Goal: Task Accomplishment & Management: Use online tool/utility

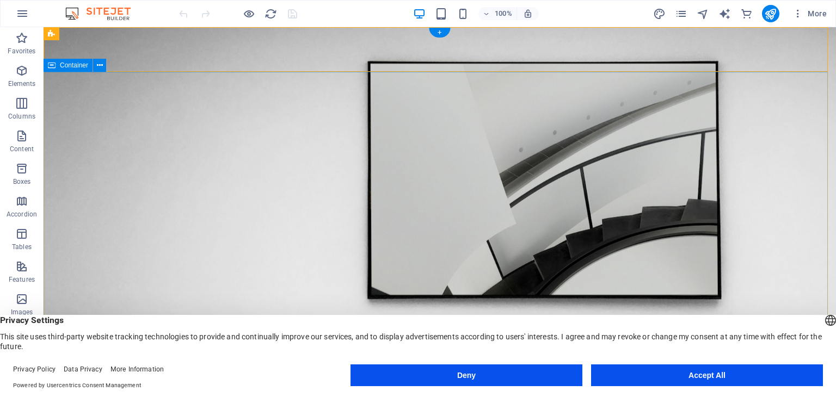
click at [81, 345] on div "Menu About Us Exhibitions Events Contact Explore" at bounding box center [440, 386] width 793 height 83
click at [118, 36] on icon at bounding box center [118, 33] width 6 height 11
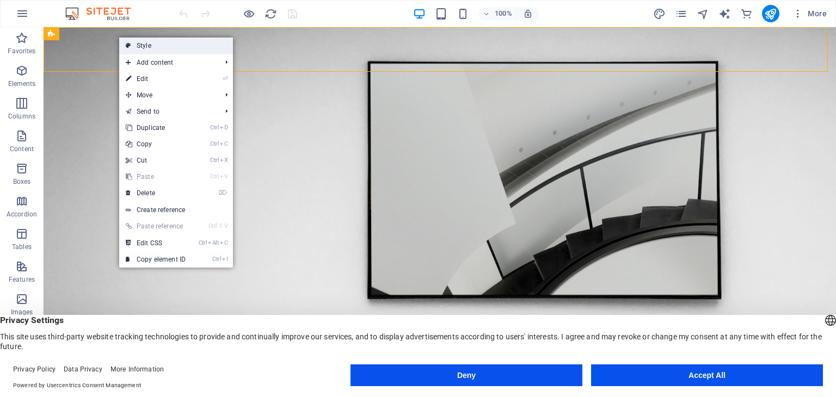
click at [163, 47] on link "Style" at bounding box center [176, 46] width 114 height 16
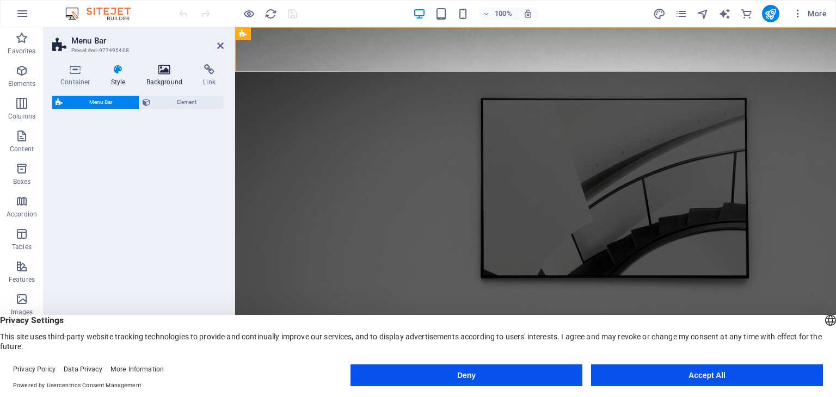
select select "rem"
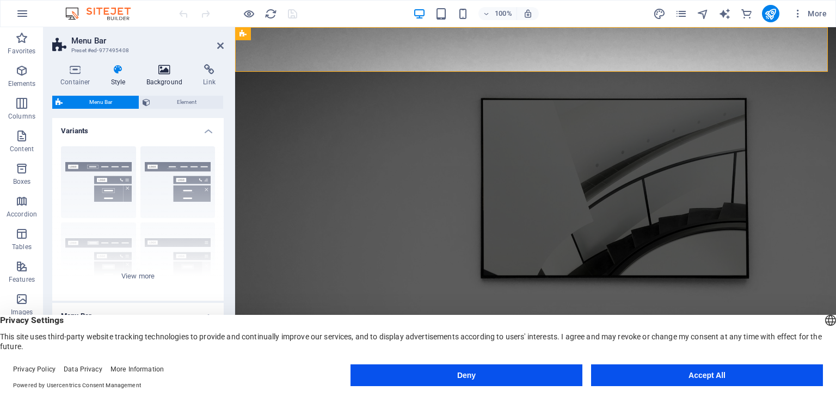
click at [168, 76] on h4 "Background" at bounding box center [166, 75] width 57 height 23
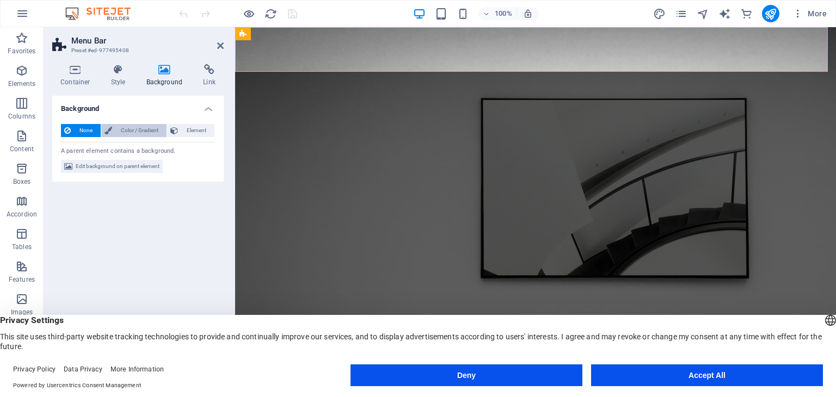
click at [133, 127] on span "Color / Gradient" at bounding box center [139, 130] width 48 height 13
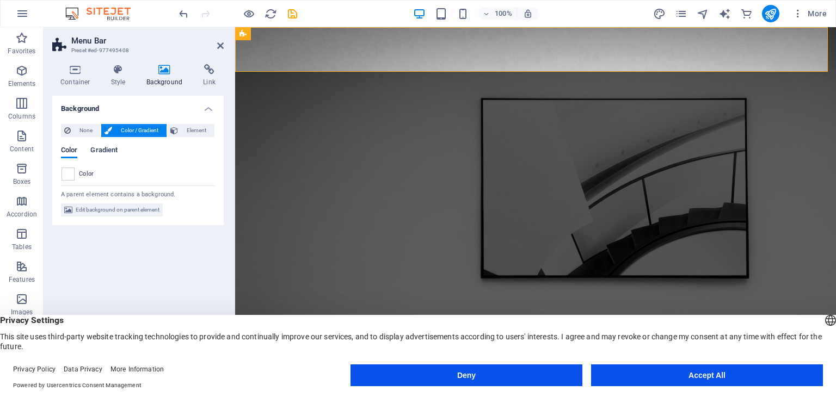
click at [113, 149] on span "Gradient" at bounding box center [103, 151] width 27 height 15
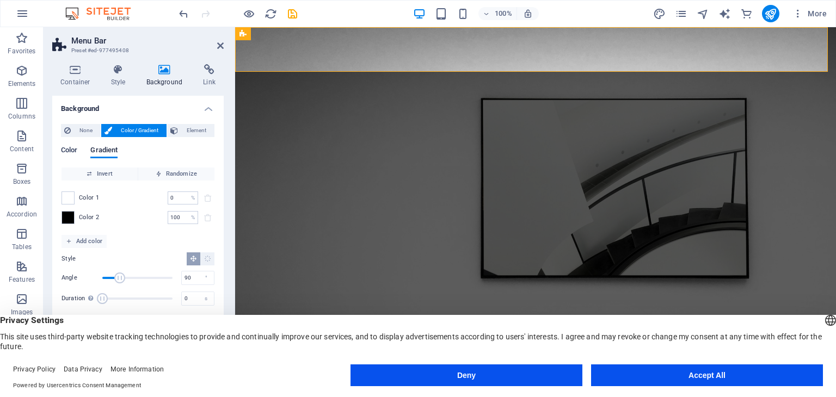
click at [63, 157] on button "Color" at bounding box center [69, 152] width 16 height 12
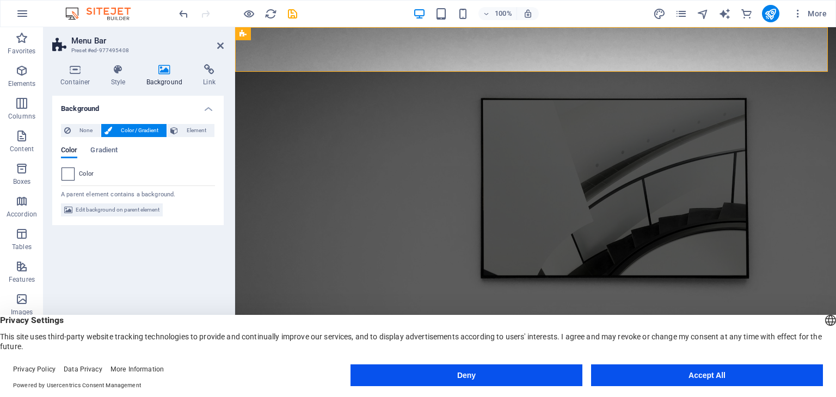
drag, startPoint x: 79, startPoint y: 173, endPoint x: 68, endPoint y: 173, distance: 11.4
click at [68, 173] on div "Color" at bounding box center [138, 174] width 153 height 13
click at [68, 173] on span at bounding box center [68, 174] width 12 height 12
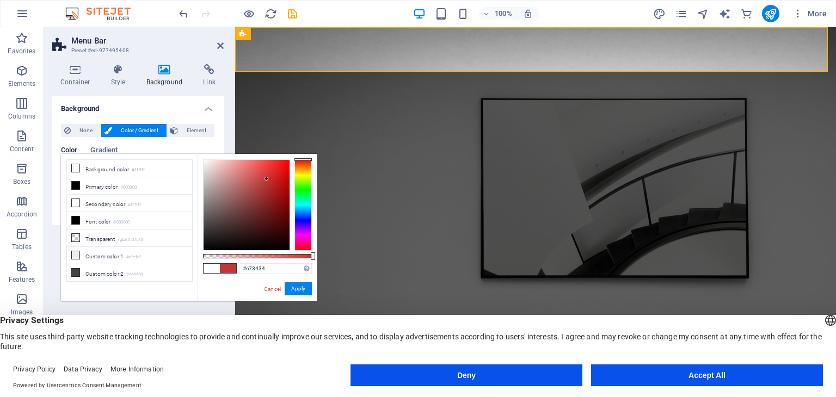
type input "#c73535"
drag, startPoint x: 202, startPoint y: 158, endPoint x: 266, endPoint y: 179, distance: 67.0
click at [266, 179] on div at bounding box center [266, 179] width 4 height 4
click at [293, 294] on button "Apply" at bounding box center [298, 289] width 27 height 13
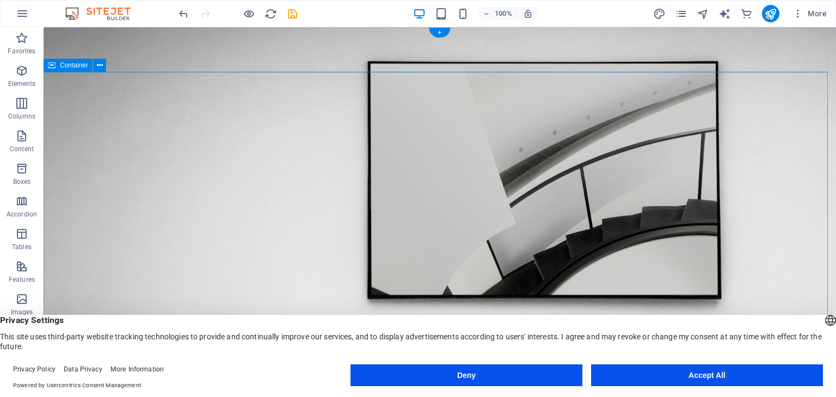
click at [228, 73] on div "H1 Banner Container Banner Menu Bar Menu Text Button Banner Logo Button + + Add…" at bounding box center [440, 203] width 793 height 353
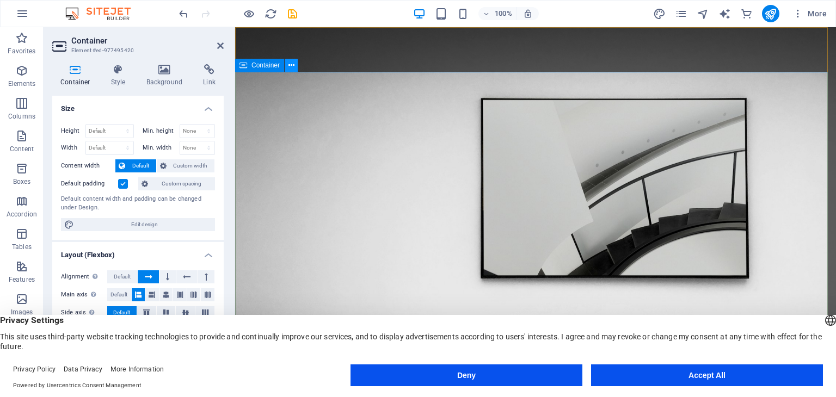
click at [292, 65] on icon at bounding box center [291, 65] width 6 height 11
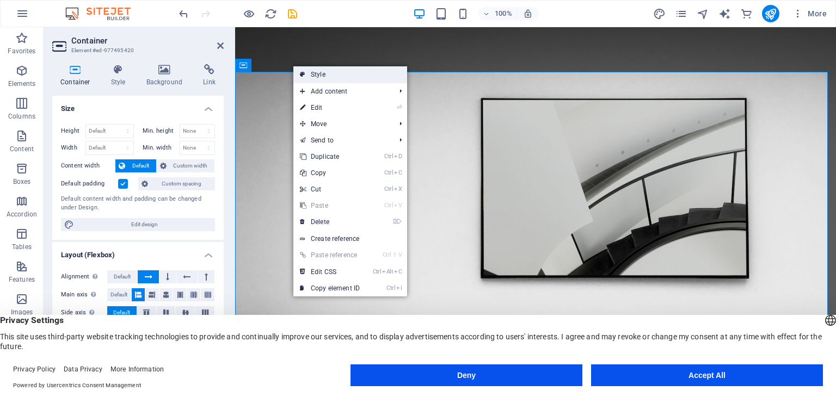
click at [324, 77] on link "Style" at bounding box center [350, 74] width 114 height 16
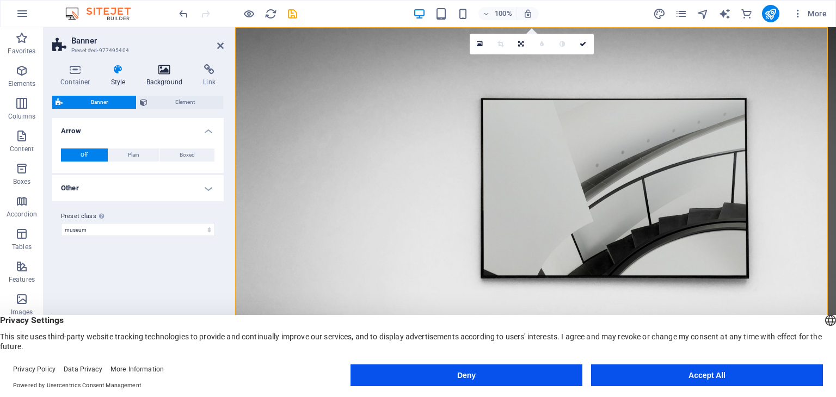
click at [163, 65] on icon at bounding box center [164, 69] width 53 height 11
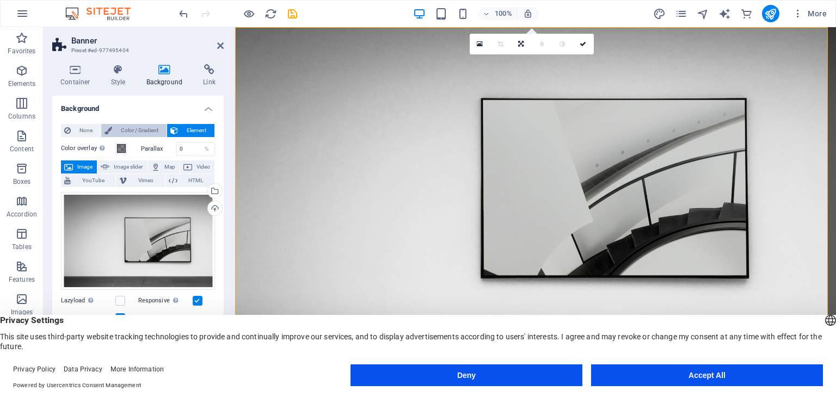
click at [144, 131] on span "Color / Gradient" at bounding box center [139, 130] width 48 height 13
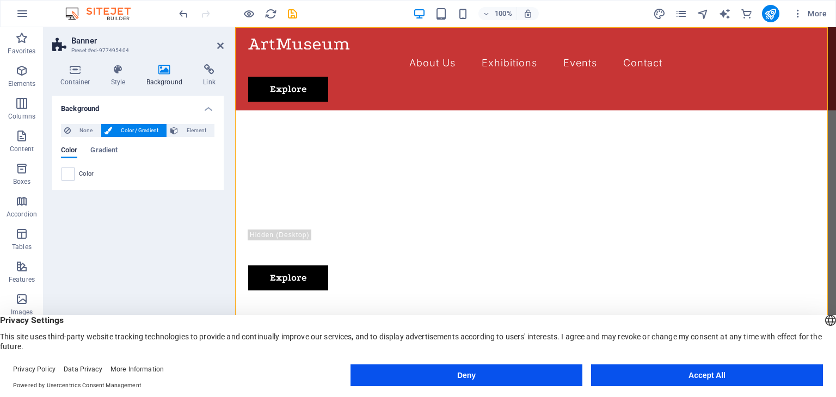
click at [144, 131] on span "Color / Gradient" at bounding box center [139, 130] width 48 height 13
click at [101, 150] on span "Gradient" at bounding box center [103, 151] width 27 height 15
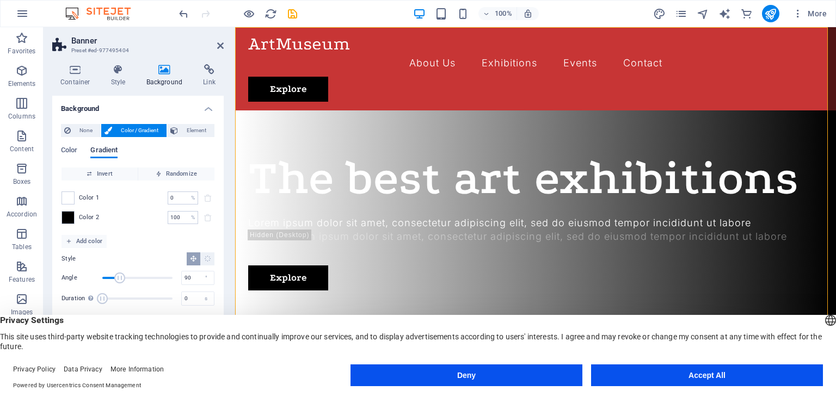
click at [101, 150] on span "Gradient" at bounding box center [103, 151] width 27 height 15
click at [83, 202] on div "Color 1 0 % ​" at bounding box center [138, 198] width 153 height 13
click at [72, 201] on span at bounding box center [68, 198] width 12 height 12
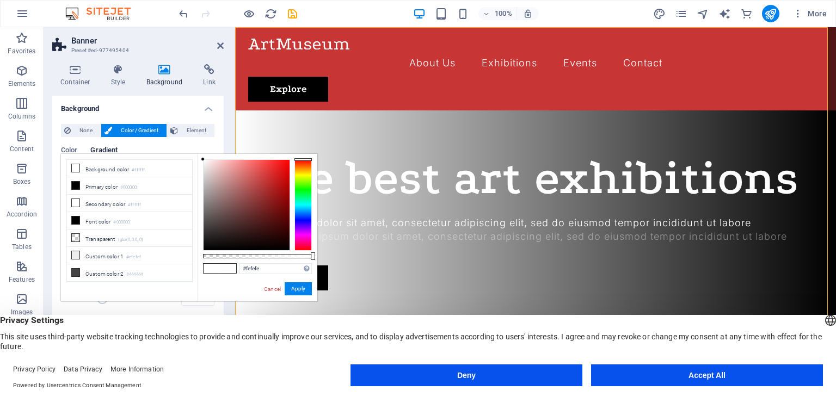
click at [201, 159] on div at bounding box center [203, 159] width 4 height 4
click at [214, 136] on button "Element" at bounding box center [190, 130] width 47 height 13
click at [202, 136] on span "Element" at bounding box center [196, 130] width 30 height 13
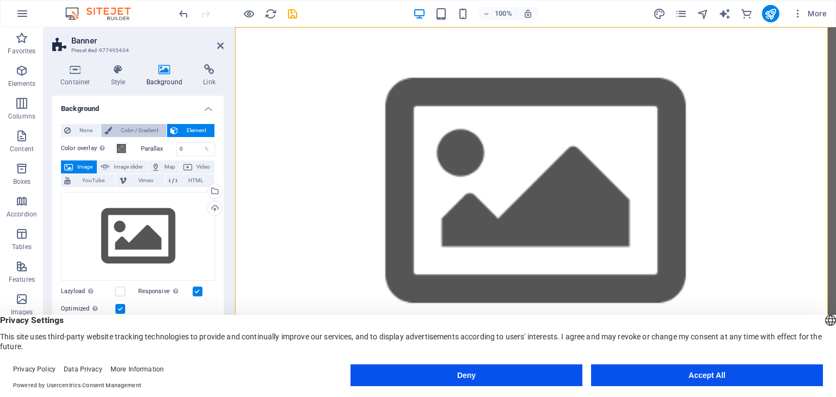
click at [150, 131] on span "Color / Gradient" at bounding box center [139, 130] width 48 height 13
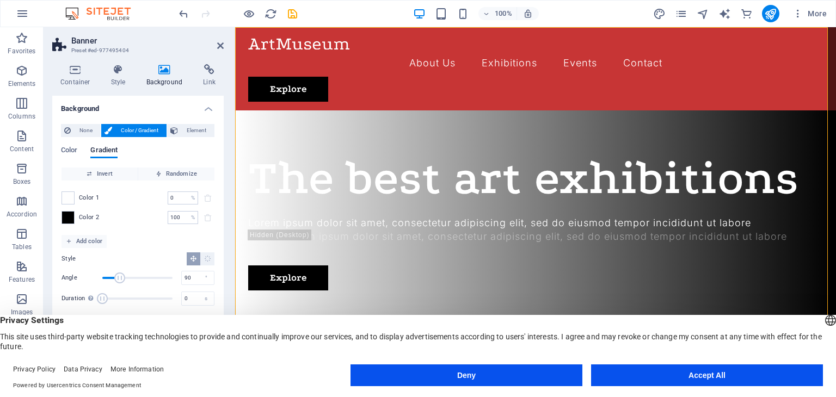
click at [150, 131] on span "Color / Gradient" at bounding box center [139, 130] width 48 height 13
click at [71, 216] on span at bounding box center [68, 218] width 12 height 12
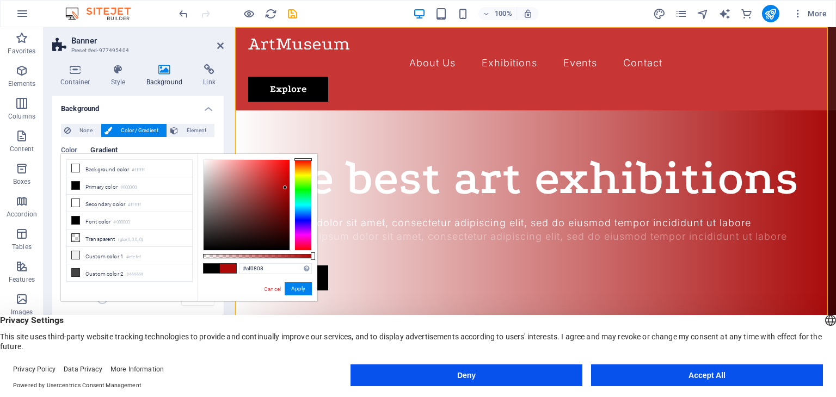
type input "#af0707"
drag, startPoint x: 203, startPoint y: 247, endPoint x: 286, endPoint y: 188, distance: 101.8
click at [286, 188] on div at bounding box center [247, 205] width 86 height 90
click at [286, 188] on div at bounding box center [286, 188] width 4 height 4
click at [162, 114] on h4 "Background" at bounding box center [137, 106] width 171 height 20
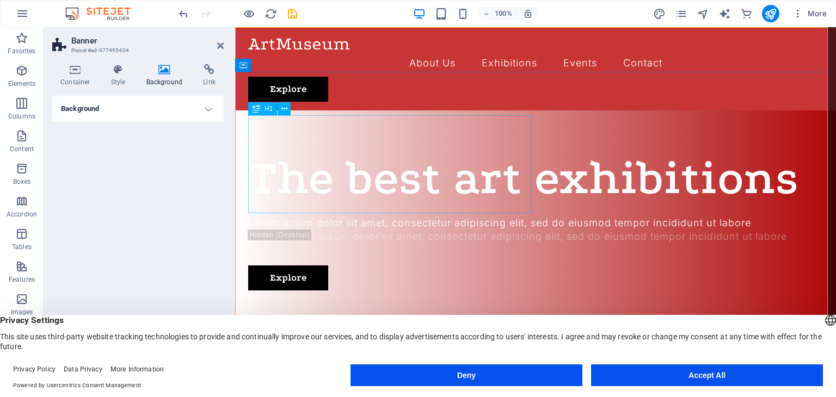
click at [303, 154] on div "The best art exhibitions" at bounding box center [535, 178] width 575 height 49
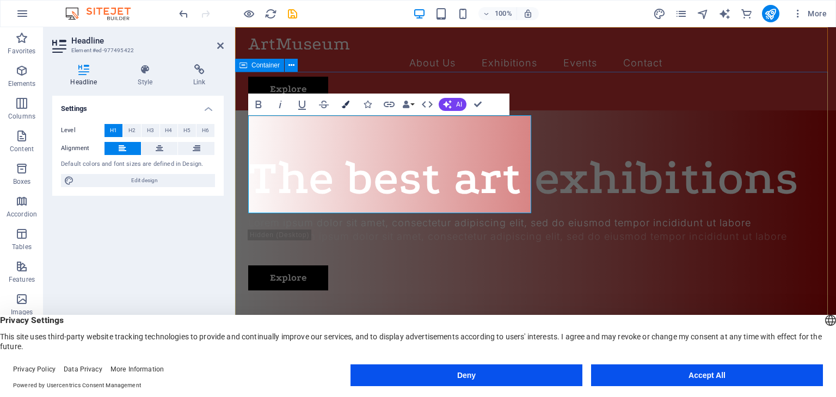
click at [314, 102] on button "Strikethrough" at bounding box center [324, 105] width 21 height 22
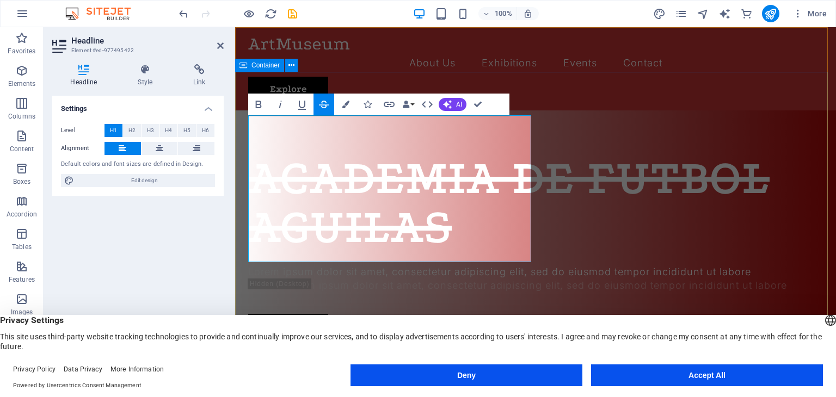
click at [623, 175] on div "ACADEMIA DE FUTBOL AGUILAS Lorem ipsum dolor sit amet, consectetur adipiscing e…" at bounding box center [535, 246] width 601 height 272
click at [769, 110] on div "ACADEMIA DE FUTBOL AGUILAS Lorem ipsum dolor sit amet, consectetur adipiscing e…" at bounding box center [535, 246] width 601 height 272
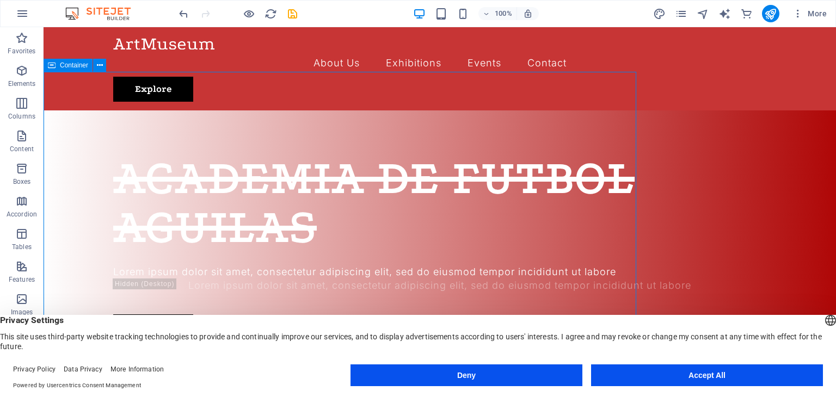
click at [578, 110] on div "ACADEMIA DE FUTBOL AGUILAS Lorem ipsum dolor sit amet, consectetur adipiscing e…" at bounding box center [440, 246] width 793 height 272
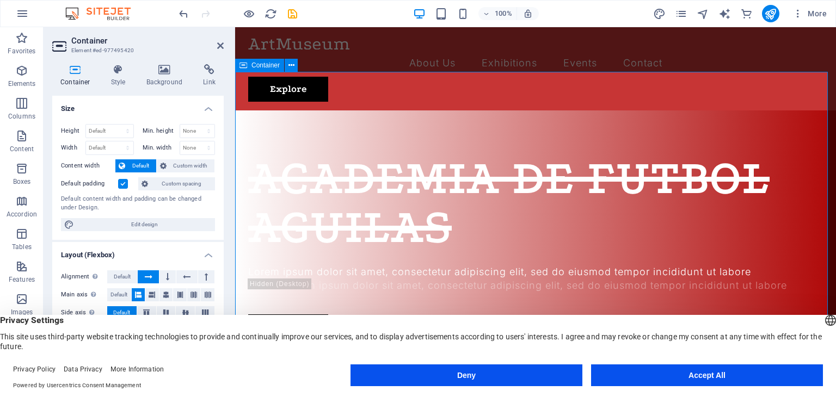
click at [246, 149] on div "ACADEMIA DE FUTBOL AGUILAS Lorem ipsum dolor sit amet, consectetur adipiscing e…" at bounding box center [535, 246] width 601 height 272
drag, startPoint x: 286, startPoint y: 155, endPoint x: 528, endPoint y: 180, distance: 243.5
click at [286, 155] on div "ACADEMIA DE FUTBOL AGUILAS" at bounding box center [535, 203] width 575 height 98
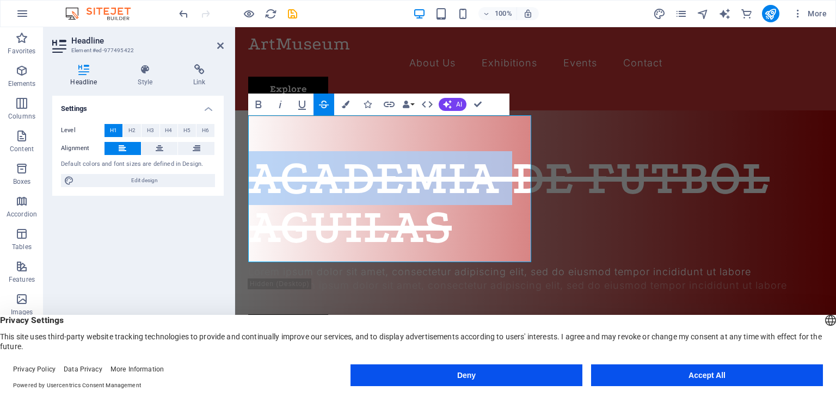
click at [321, 98] on icon "button" at bounding box center [323, 104] width 13 height 13
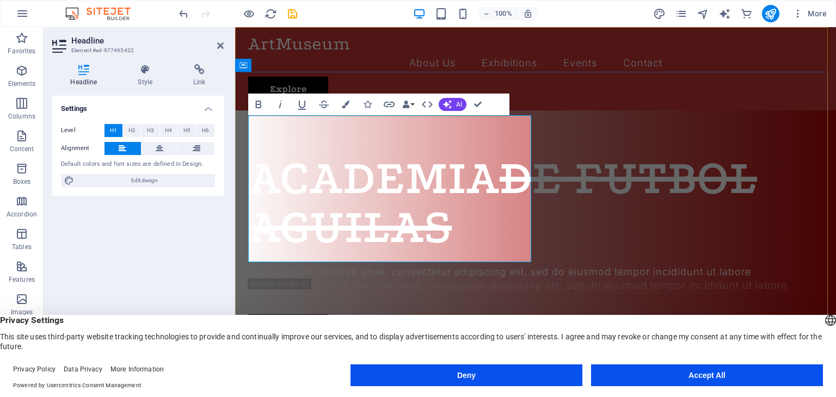
click at [331, 194] on s "DE FUTBOL AGUILAS" at bounding box center [502, 202] width 509 height 103
click at [322, 105] on icon "button" at bounding box center [323, 104] width 13 height 13
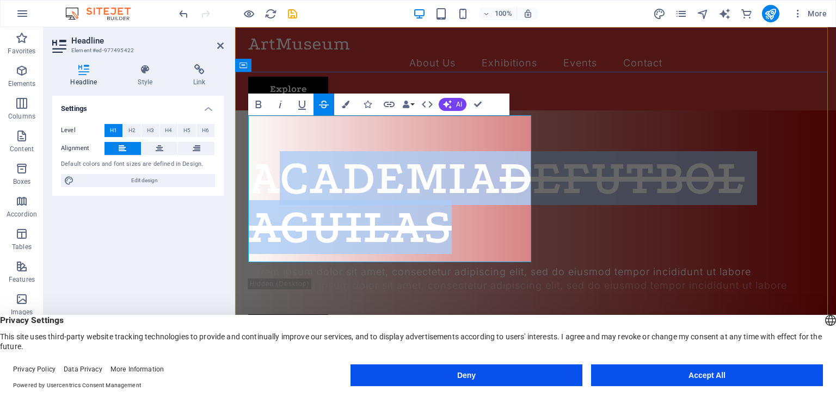
drag, startPoint x: 265, startPoint y: 150, endPoint x: 488, endPoint y: 254, distance: 246.2
click at [488, 252] on h1 "ACADEMIA DE ​ FUTBOL AGUILAS" at bounding box center [535, 203] width 575 height 98
click at [324, 104] on icon "button" at bounding box center [323, 104] width 13 height 13
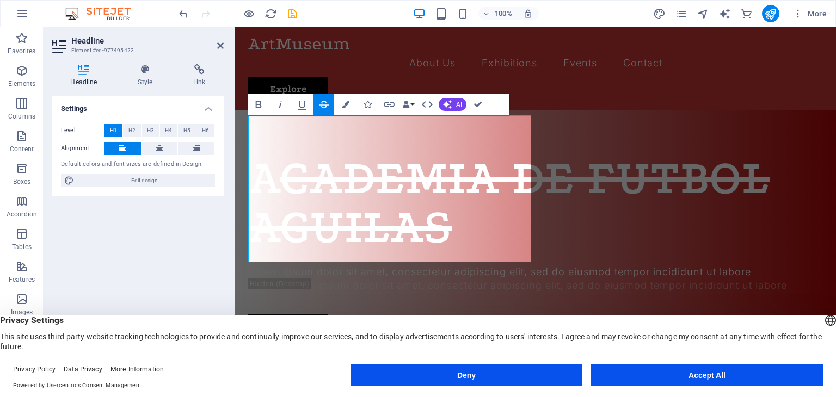
click at [324, 104] on icon "button" at bounding box center [323, 104] width 13 height 13
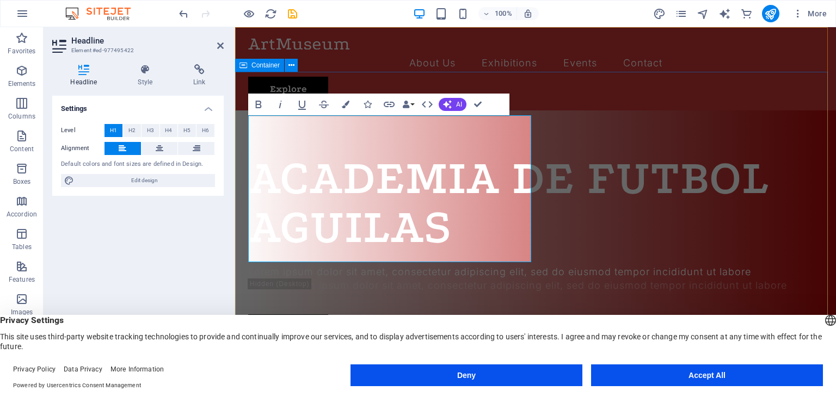
click at [732, 110] on div "ACADEMIA DE ​FUTBOL AGUILAS Lorem ipsum dolor sit amet, consectetur adipiscing …" at bounding box center [535, 246] width 601 height 272
click at [836, 121] on div "ACADEMIA DE ​FUTBOL AGUILAS Lorem ipsum dolor sit amet, consectetur adipiscing …" at bounding box center [535, 246] width 601 height 272
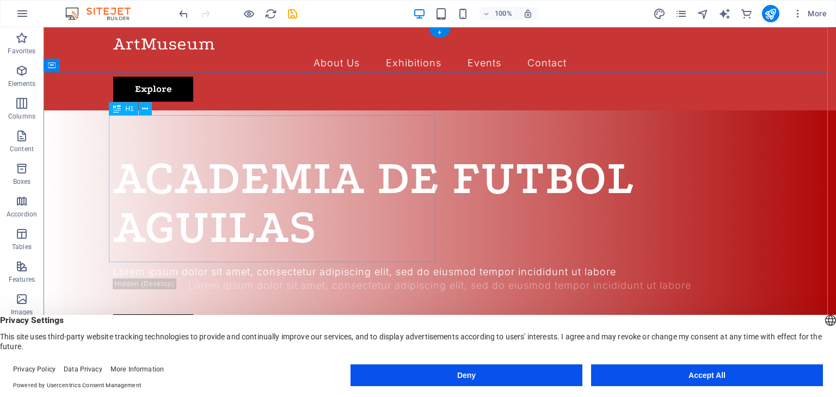
click at [242, 154] on div "ACADEMIA DE FUTBOL AGUILAS" at bounding box center [439, 203] width 653 height 98
click at [51, 151] on div "ACADEMIA DE FUTBOL AGUILAS Lorem ipsum dolor sit amet, consectetur adipiscing e…" at bounding box center [440, 246] width 793 height 272
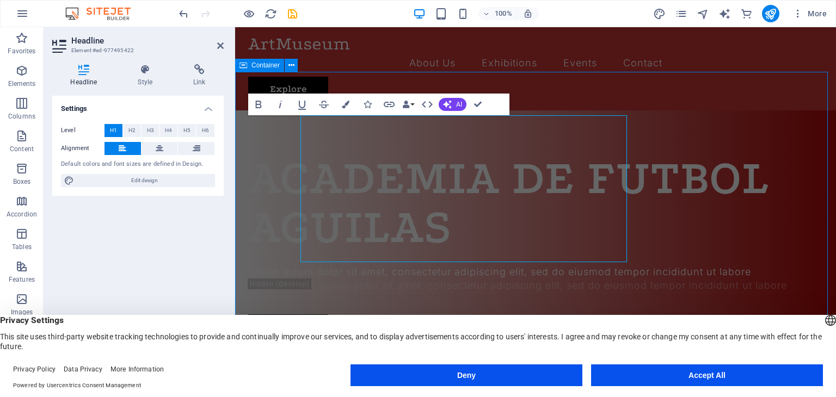
click at [242, 151] on div "ACADEMIA DE FUTBOL AGUILAS Lorem ipsum dolor sit amet, consectetur adipiscing e…" at bounding box center [535, 246] width 601 height 272
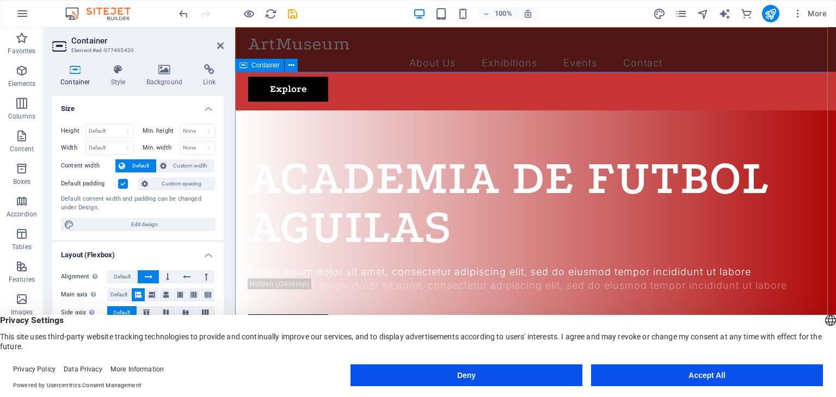
click at [325, 163] on div "ACADEMIA DE FUTBOL AGUILAS" at bounding box center [535, 203] width 575 height 98
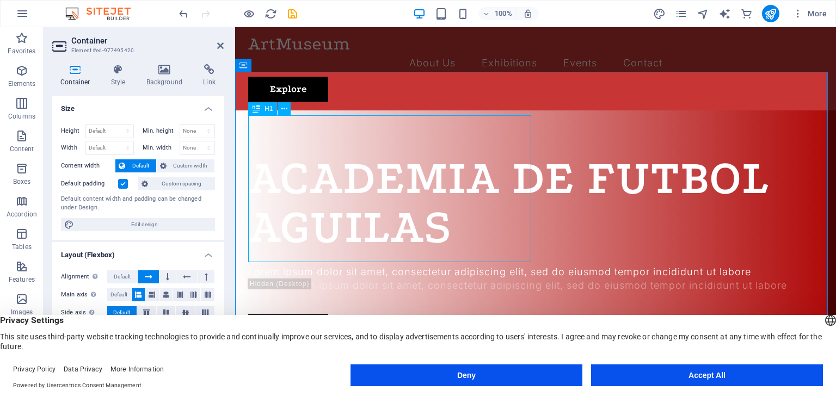
click at [325, 163] on div "ACADEMIA DE FUTBOL AGUILAS" at bounding box center [535, 203] width 575 height 98
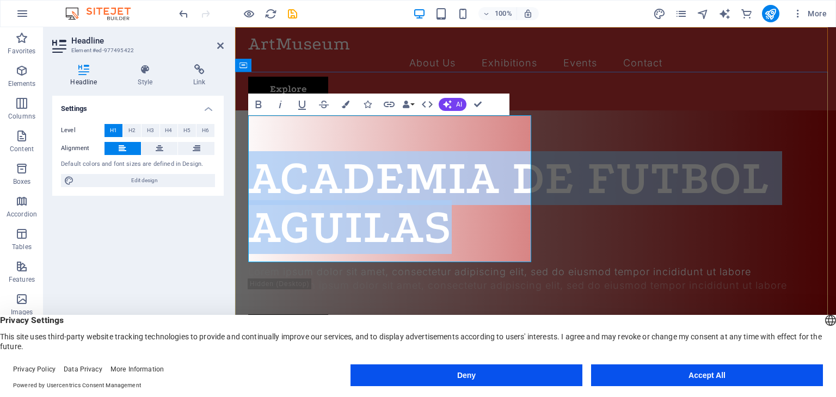
drag, startPoint x: 259, startPoint y: 140, endPoint x: 466, endPoint y: 243, distance: 231.3
click at [466, 243] on h1 "ACADEMIA DE FUTBOL AGUILAS" at bounding box center [535, 203] width 575 height 98
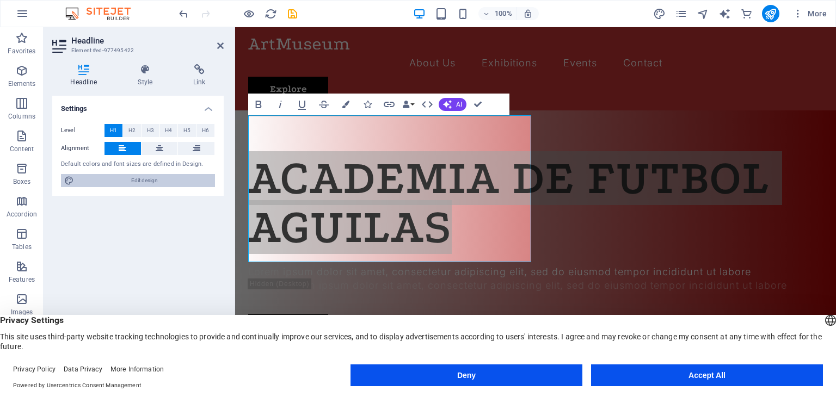
click at [117, 179] on span "Edit design" at bounding box center [144, 180] width 134 height 13
select select "px"
select select "300"
select select "px"
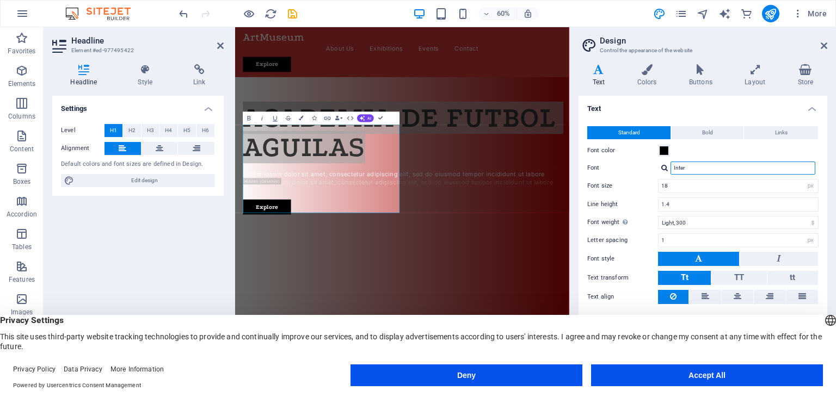
click at [699, 169] on input "Inter" at bounding box center [743, 168] width 145 height 13
drag, startPoint x: 699, startPoint y: 169, endPoint x: 666, endPoint y: 171, distance: 33.3
click at [666, 171] on div "Inter" at bounding box center [738, 168] width 161 height 13
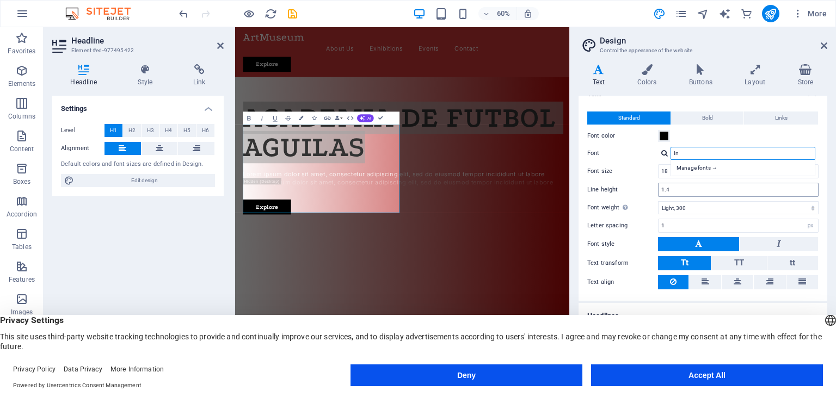
type input "I"
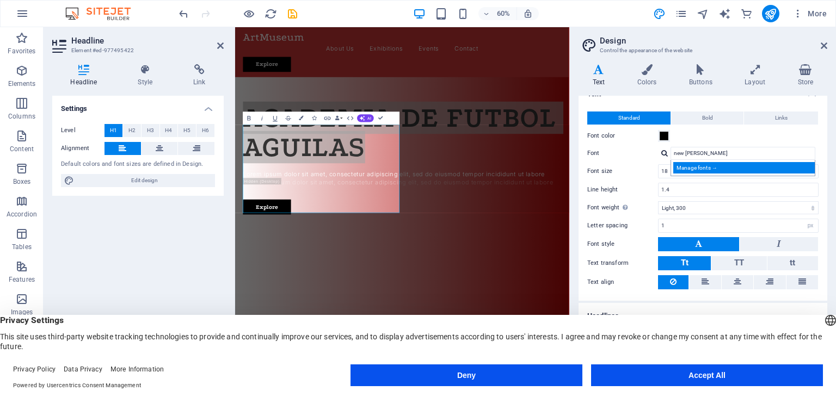
click at [722, 173] on div "Manage fonts →" at bounding box center [745, 167] width 144 height 11
click at [697, 170] on div "Manage fonts →" at bounding box center [745, 167] width 144 height 11
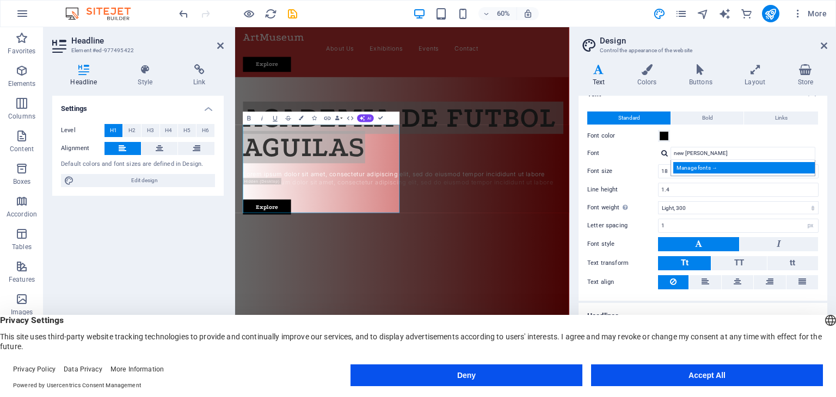
click at [697, 170] on div "Manage fonts →" at bounding box center [745, 167] width 144 height 11
click at [699, 165] on div "Manage fonts →" at bounding box center [745, 167] width 144 height 11
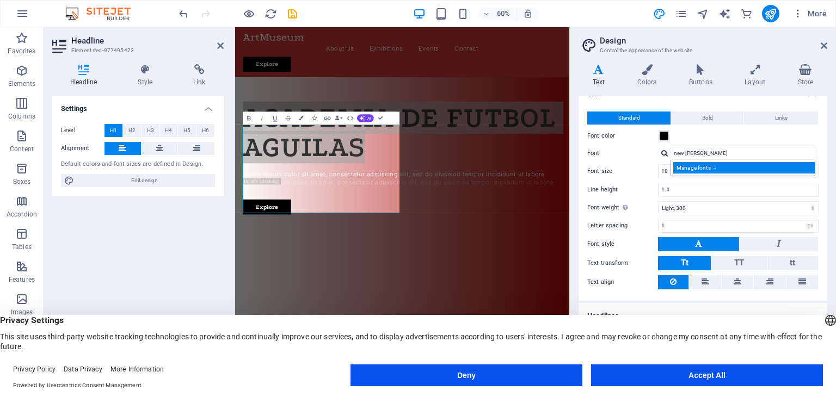
click at [699, 165] on div "Manage fonts →" at bounding box center [745, 167] width 144 height 11
drag, startPoint x: 699, startPoint y: 165, endPoint x: 730, endPoint y: 169, distance: 31.9
click at [730, 169] on div "Manage fonts →" at bounding box center [745, 167] width 144 height 11
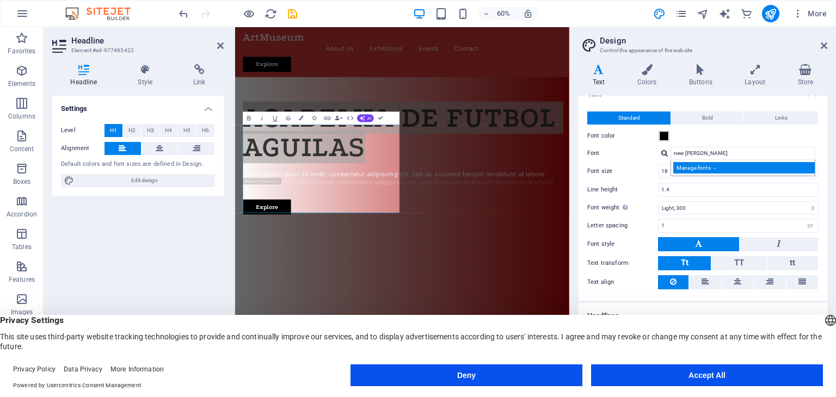
click at [734, 169] on div "Manage fonts →" at bounding box center [745, 167] width 144 height 11
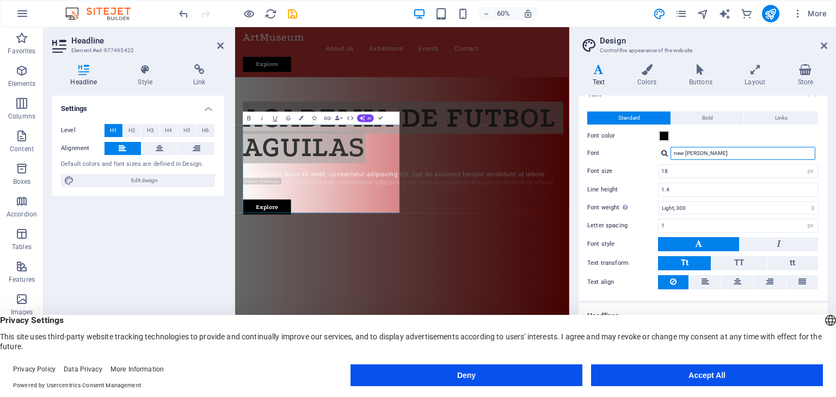
click at [747, 147] on input "new [PERSON_NAME]" at bounding box center [743, 153] width 145 height 13
click at [732, 158] on input "new [PERSON_NAME]" at bounding box center [743, 153] width 145 height 13
click at [716, 148] on input "new [PERSON_NAME]" at bounding box center [743, 153] width 145 height 13
type input "new times [GEOGRAPHIC_DATA]"
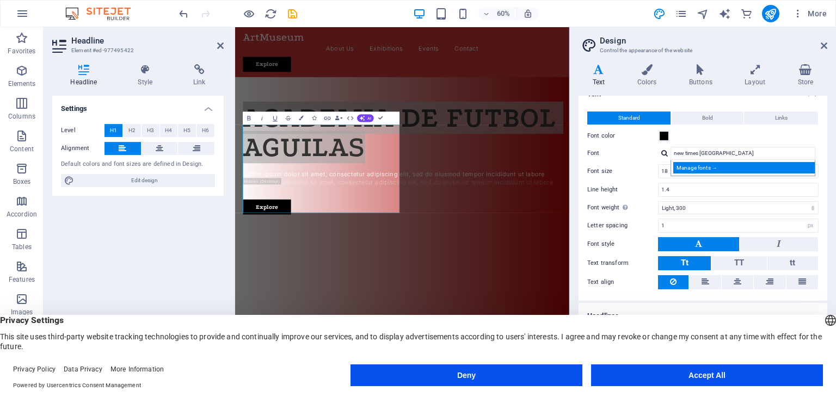
click at [701, 170] on div "Manage fonts →" at bounding box center [745, 167] width 144 height 11
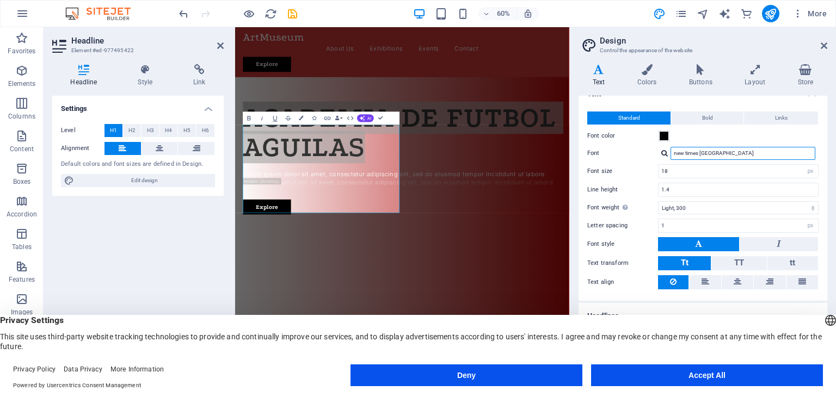
click at [725, 157] on input "new times [GEOGRAPHIC_DATA]" at bounding box center [743, 153] width 145 height 13
click at [541, 233] on div "ACADEMIA DE FUTBOL AGUILAS Lorem ipsum dolor sit amet, consectetur adipiscing e…" at bounding box center [513, 246] width 557 height 272
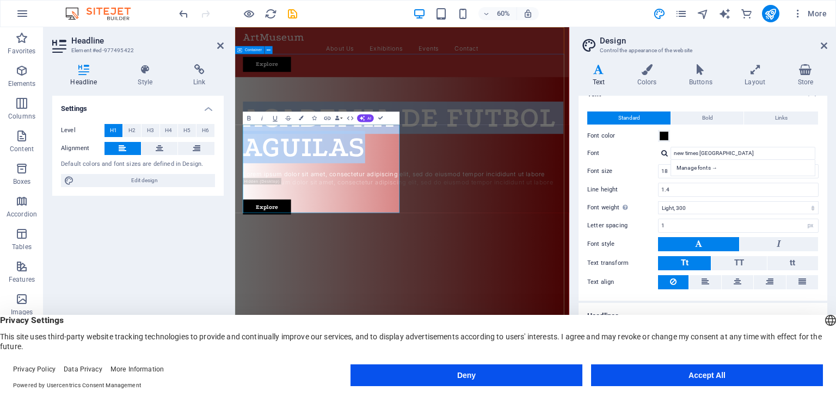
click at [564, 155] on div "ACADEMIA DE FUTBOL AGUILAS Lorem ipsum dolor sit amet, consectetur adipiscing e…" at bounding box center [513, 246] width 557 height 272
click at [559, 146] on div "ACADEMIA DE FUTBOL AGUILAS Lorem ipsum dolor sit amet, consectetur adipiscing e…" at bounding box center [513, 246] width 557 height 272
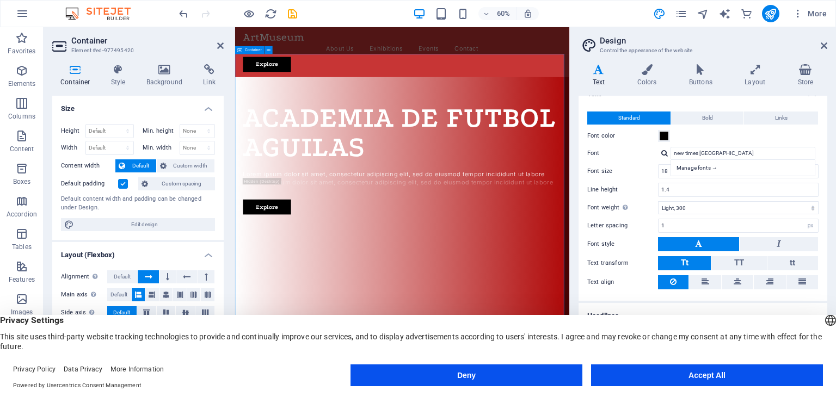
click at [559, 146] on div "ACADEMIA DE FUTBOL AGUILAS Lorem ipsum dolor sit amet, consectetur adipiscing e…" at bounding box center [513, 246] width 557 height 272
click at [822, 48] on icon at bounding box center [824, 45] width 7 height 9
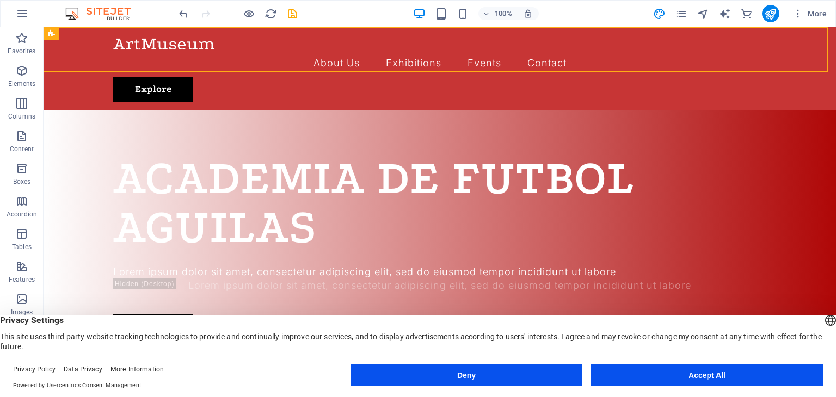
drag, startPoint x: 633, startPoint y: 55, endPoint x: 832, endPoint y: 63, distance: 199.9
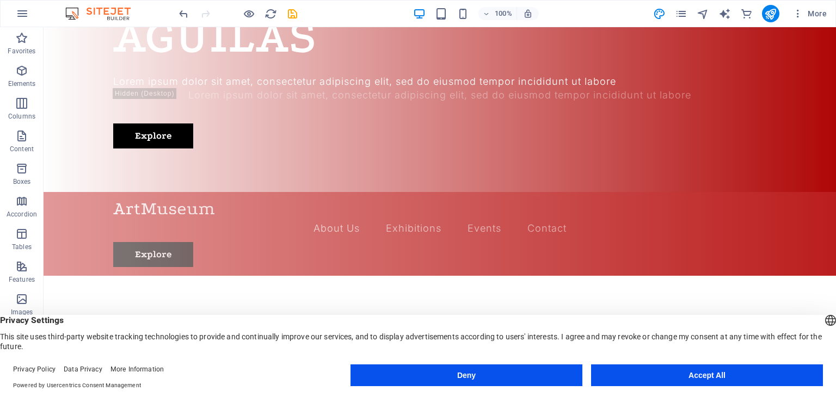
scroll to position [0, 0]
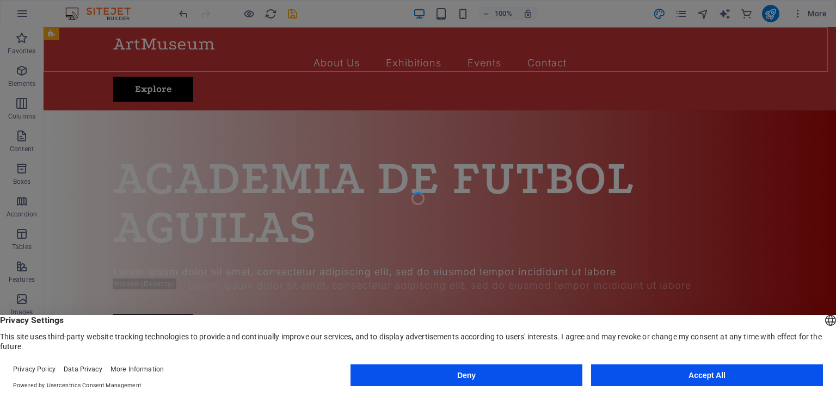
click at [556, 117] on div at bounding box center [418, 198] width 836 height 397
click at [727, 227] on div at bounding box center [418, 198] width 836 height 397
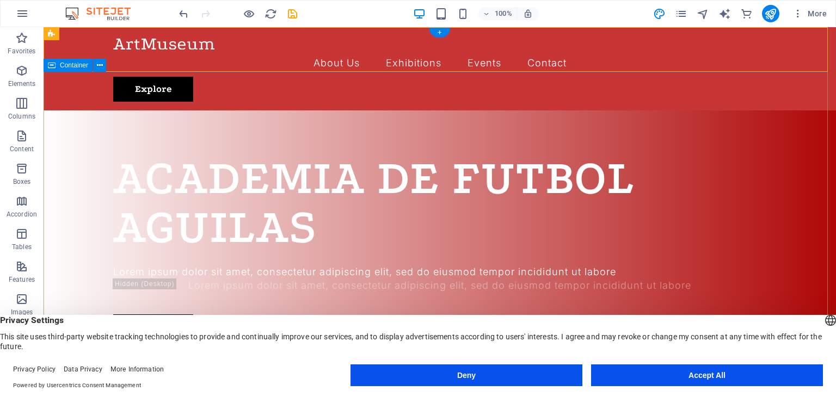
click at [648, 114] on div "ACADEMIA DE FUTBOL AGUILAS Lorem ipsum dolor sit amet, consectetur adipiscing e…" at bounding box center [440, 246] width 793 height 272
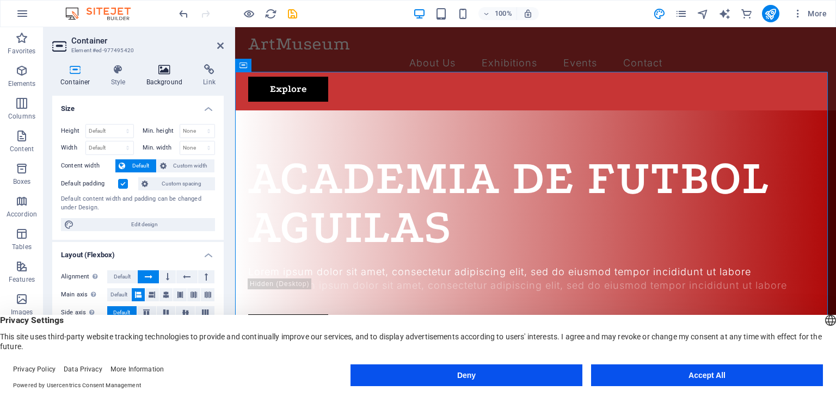
click at [161, 72] on icon at bounding box center [164, 69] width 53 height 11
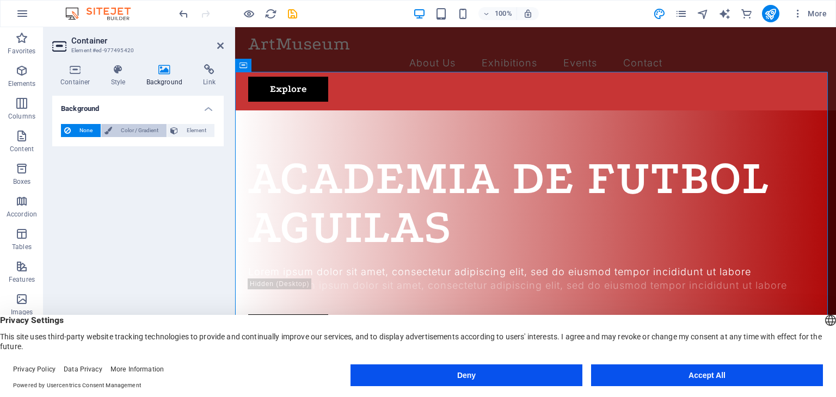
click at [124, 130] on span "Color / Gradient" at bounding box center [139, 130] width 48 height 13
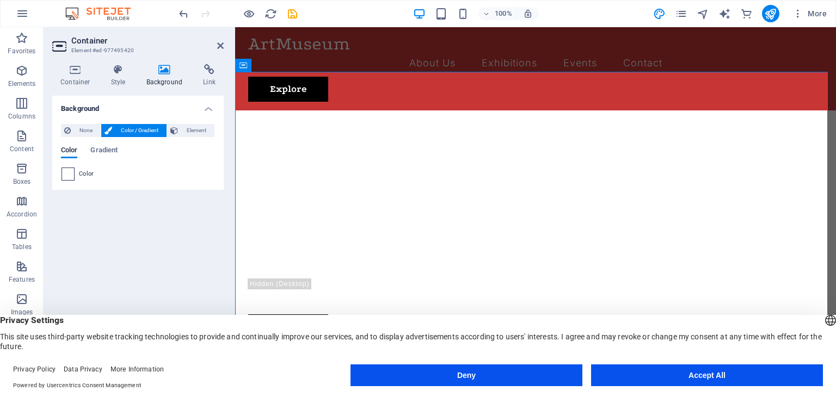
click at [65, 175] on span at bounding box center [68, 174] width 12 height 12
click at [355, 175] on div "ACADEMIA DE FUTBOL AGUILAS" at bounding box center [535, 203] width 575 height 98
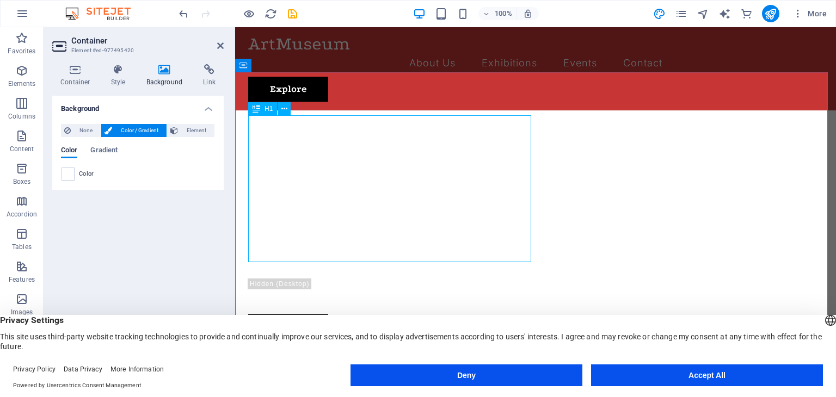
click at [355, 175] on div "ACADEMIA DE FUTBOL AGUILAS" at bounding box center [535, 203] width 575 height 98
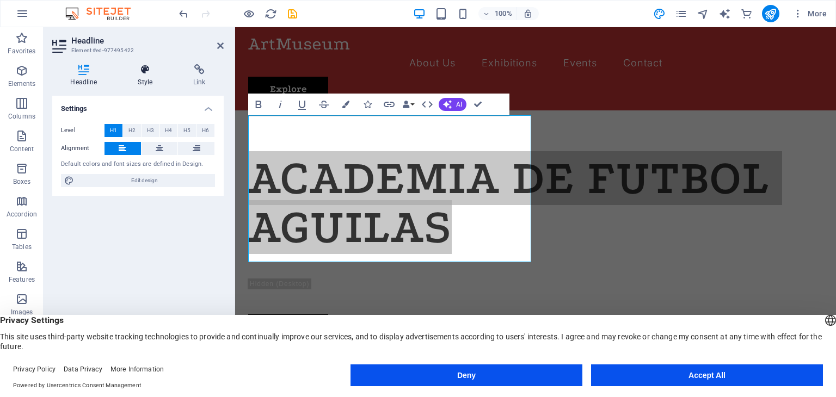
click at [145, 86] on h4 "Style" at bounding box center [148, 75] width 56 height 23
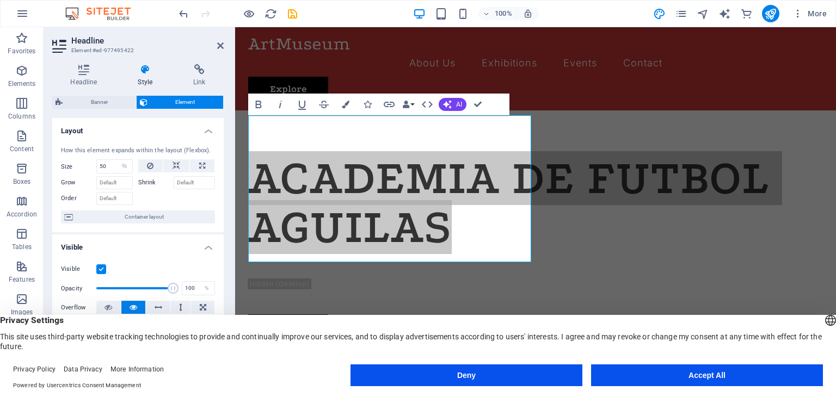
click at [138, 83] on h4 "Style" at bounding box center [148, 75] width 56 height 23
click at [370, 102] on icon "button" at bounding box center [368, 105] width 8 height 8
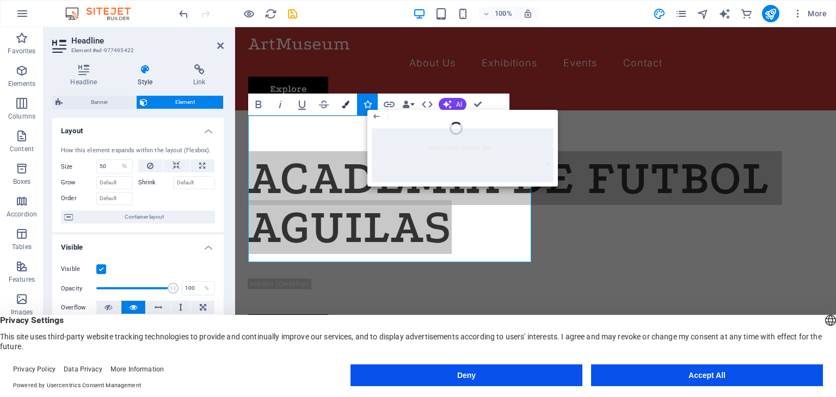
click at [349, 108] on button "Colors" at bounding box center [345, 105] width 21 height 22
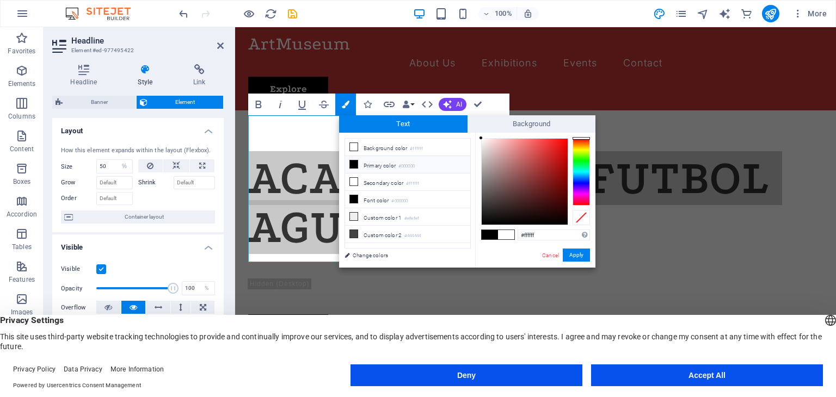
click at [490, 236] on span at bounding box center [490, 234] width 16 height 9
type input "#000000"
click at [568, 253] on button "Apply" at bounding box center [576, 255] width 27 height 13
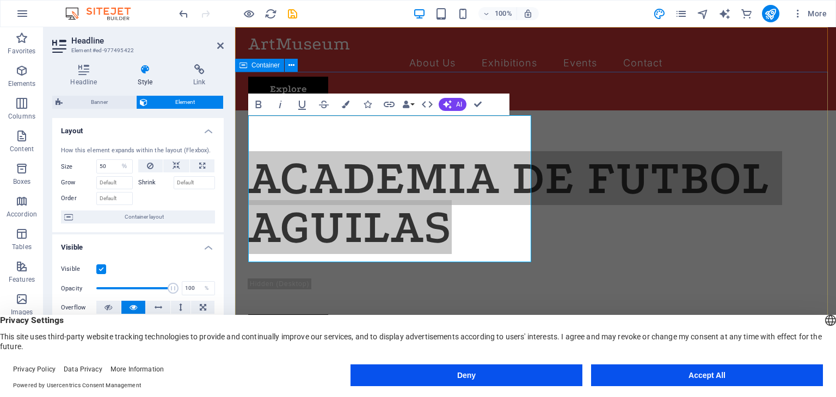
click at [636, 216] on div "ACADEMIA DE FUTBOL AGUILAS Lorem ipsum dolor sit amet, consectetur adipiscing e…" at bounding box center [535, 246] width 601 height 272
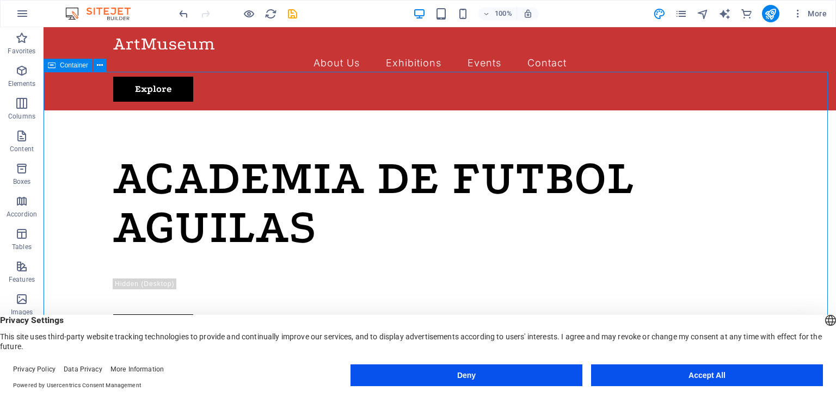
click at [636, 216] on div "ACADEMIA DE FUTBOL AGUILAS Lorem ipsum dolor sit amet, consectetur adipiscing e…" at bounding box center [440, 246] width 793 height 272
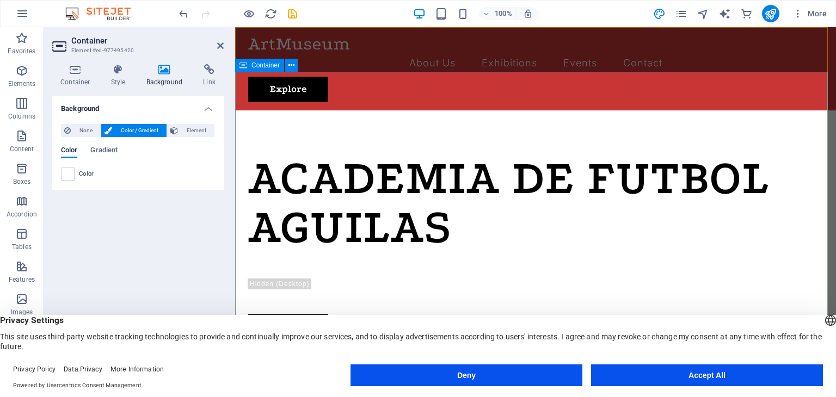
click at [719, 116] on div "ACADEMIA DE FUTBOL AGUILAS Lorem ipsum dolor sit amet, consectetur adipiscing e…" at bounding box center [535, 246] width 601 height 272
click at [720, 151] on div "ACADEMIA DE FUTBOL AGUILAS Lorem ipsum dolor sit amet, consectetur adipiscing e…" at bounding box center [535, 246] width 601 height 272
click at [612, 110] on div "ACADEMIA DE FUTBOL AGUILAS Lorem ipsum dolor sit amet, consectetur adipiscing e…" at bounding box center [535, 246] width 601 height 272
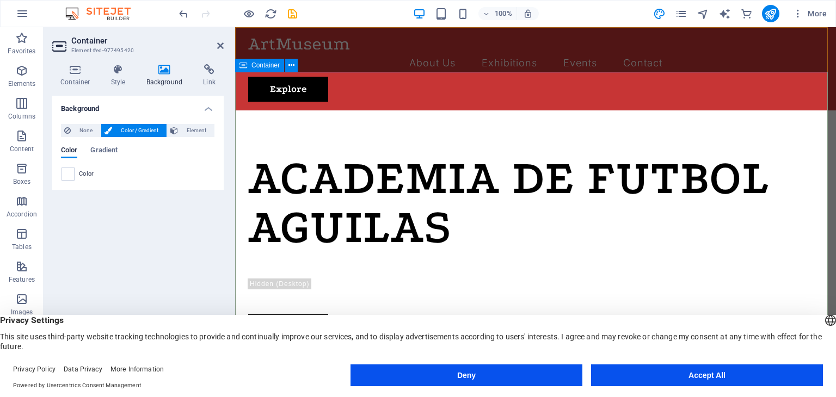
click at [612, 110] on div "ACADEMIA DE FUTBOL AGUILAS Lorem ipsum dolor sit amet, consectetur adipiscing e…" at bounding box center [535, 246] width 601 height 272
click at [496, 189] on div "ACADEMIA DE FUTBOL AGUILAS" at bounding box center [535, 203] width 575 height 98
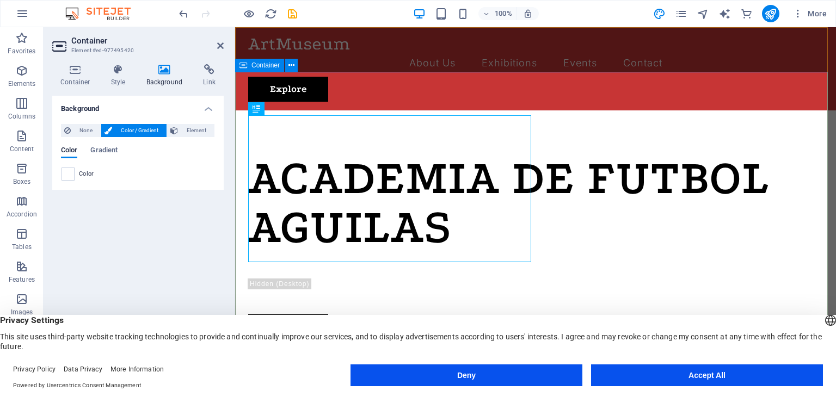
click at [564, 136] on div "ACADEMIA DE FUTBOL AGUILAS Lorem ipsum dolor sit amet, consectetur adipiscing e…" at bounding box center [535, 246] width 601 height 272
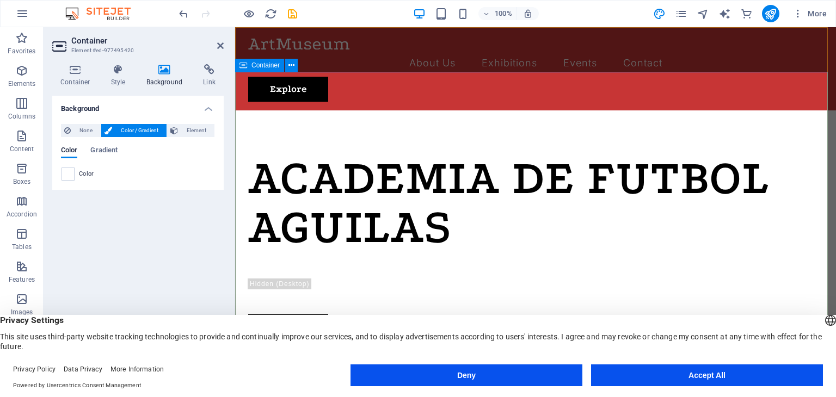
click at [255, 110] on div "ACADEMIA DE FUTBOL AGUILAS Lorem ipsum dolor sit amet, consectetur adipiscing e…" at bounding box center [535, 246] width 601 height 272
click at [159, 74] on icon at bounding box center [164, 69] width 53 height 11
click at [285, 70] on button at bounding box center [291, 65] width 13 height 13
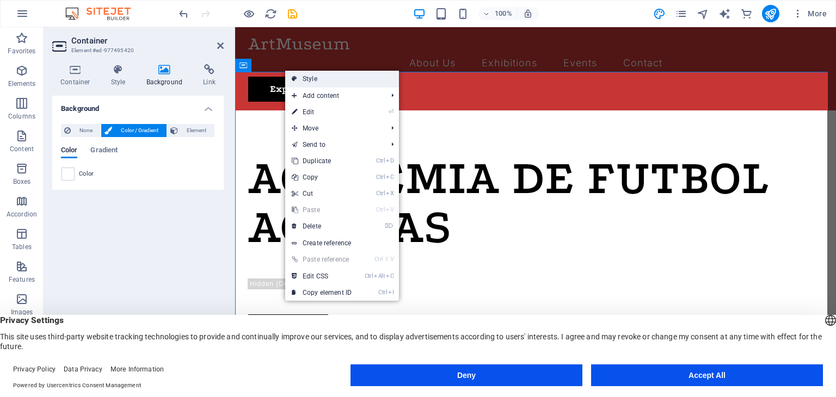
click at [316, 79] on link "Style" at bounding box center [342, 79] width 114 height 16
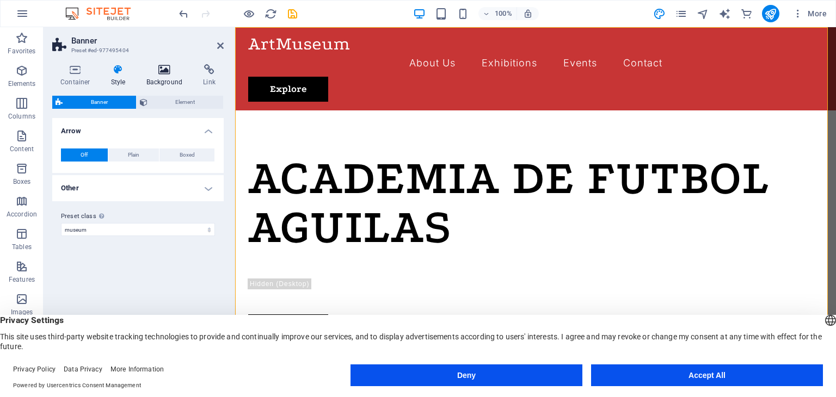
click at [165, 75] on h4 "Background" at bounding box center [166, 75] width 57 height 23
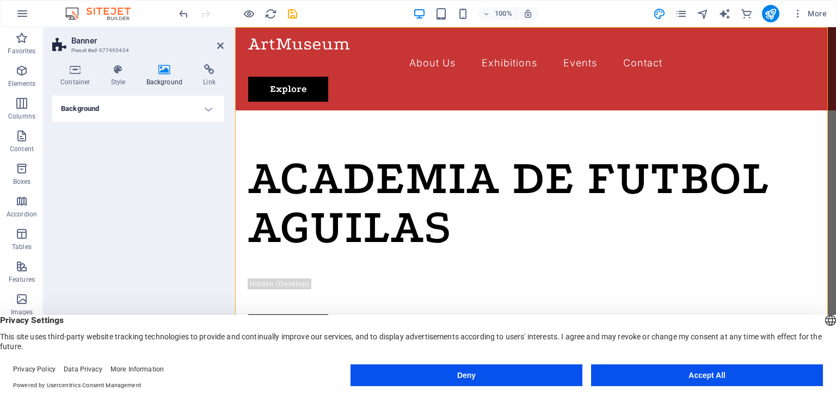
click at [209, 114] on h4 "Background" at bounding box center [137, 109] width 171 height 26
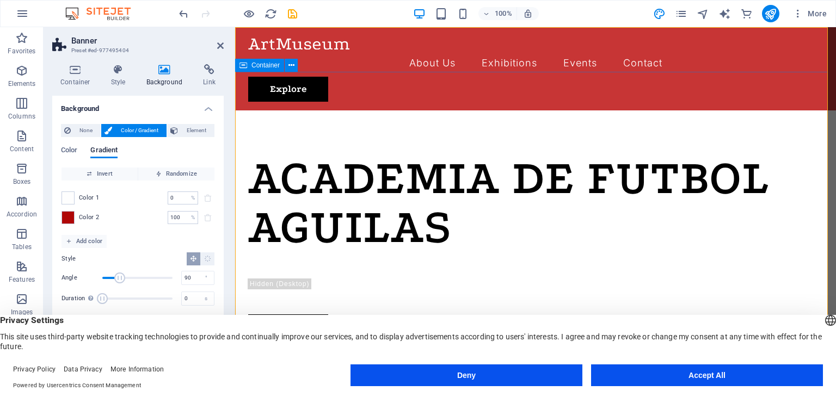
click at [654, 152] on div "ACADEMIA DE FUTBOL AGUILAS Lorem ipsum dolor sit amet, consectetur adipiscing e…" at bounding box center [535, 246] width 601 height 272
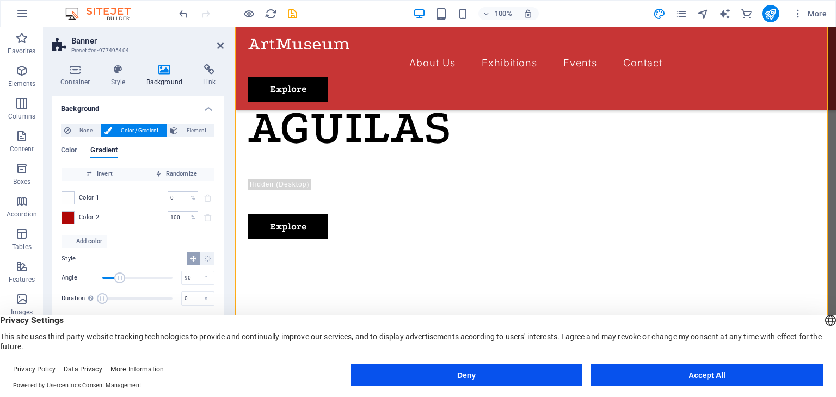
scroll to position [32, 0]
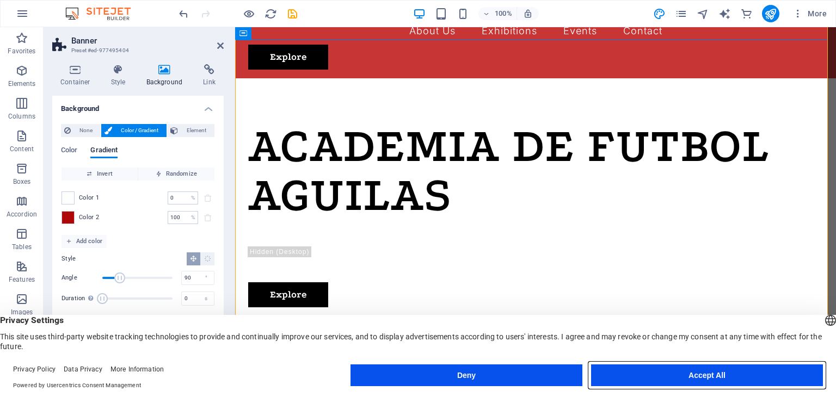
click at [697, 379] on button "Accept All" at bounding box center [707, 376] width 232 height 22
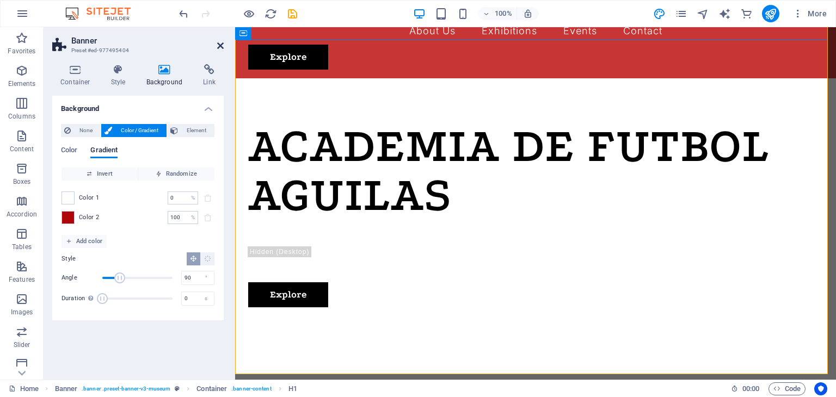
click at [220, 48] on icon at bounding box center [220, 45] width 7 height 9
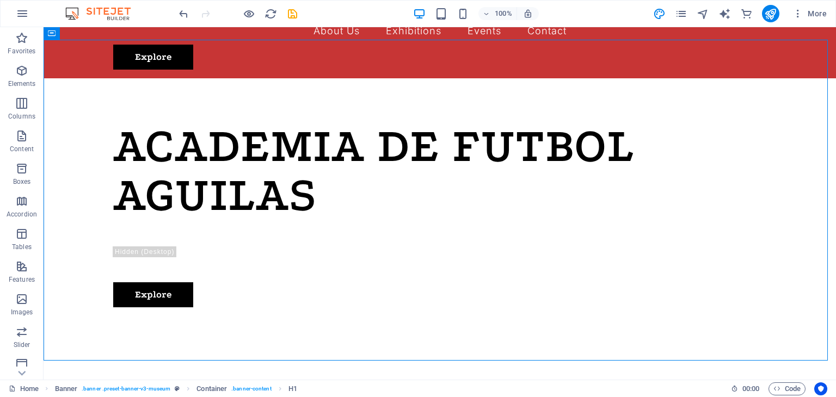
scroll to position [0, 0]
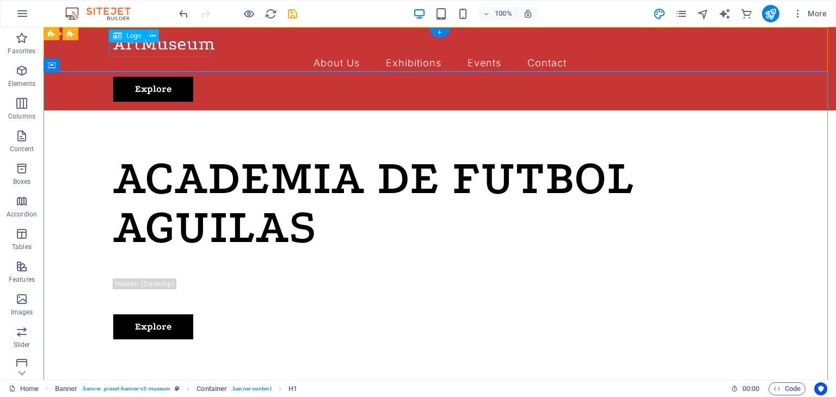
click at [159, 50] on div at bounding box center [439, 43] width 653 height 14
click at [150, 38] on icon at bounding box center [153, 35] width 6 height 11
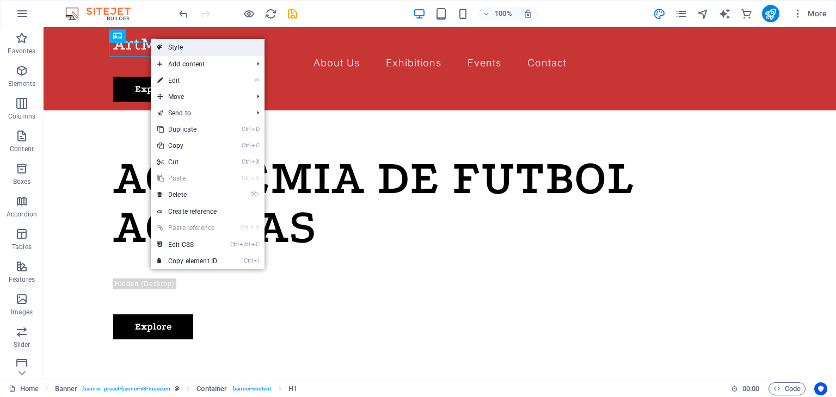
click at [185, 51] on link "Style" at bounding box center [208, 47] width 114 height 16
select select "rem"
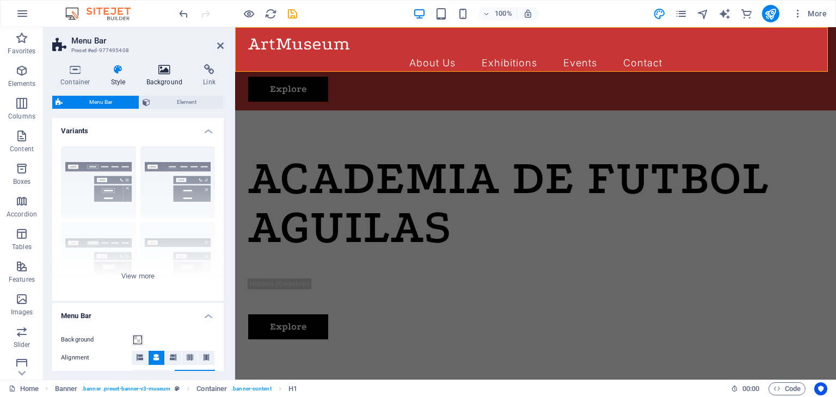
click at [156, 67] on icon at bounding box center [164, 69] width 53 height 11
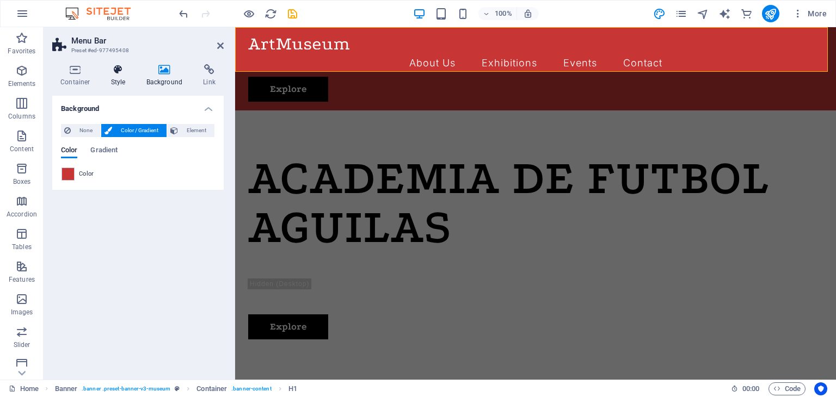
click at [114, 76] on h4 "Style" at bounding box center [120, 75] width 35 height 23
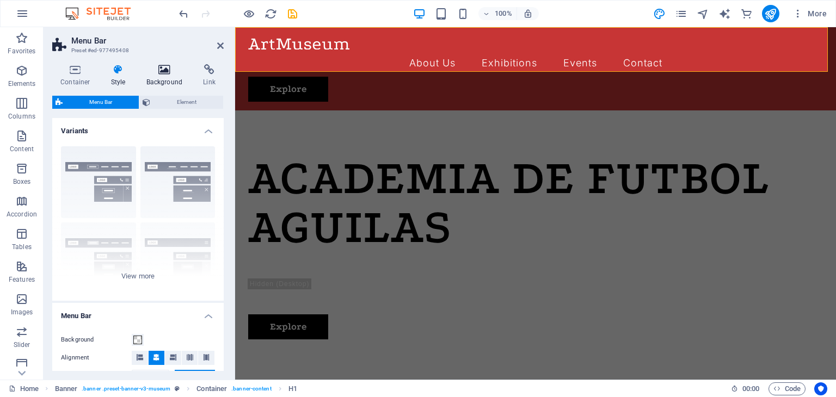
click at [166, 79] on h4 "Background" at bounding box center [166, 75] width 57 height 23
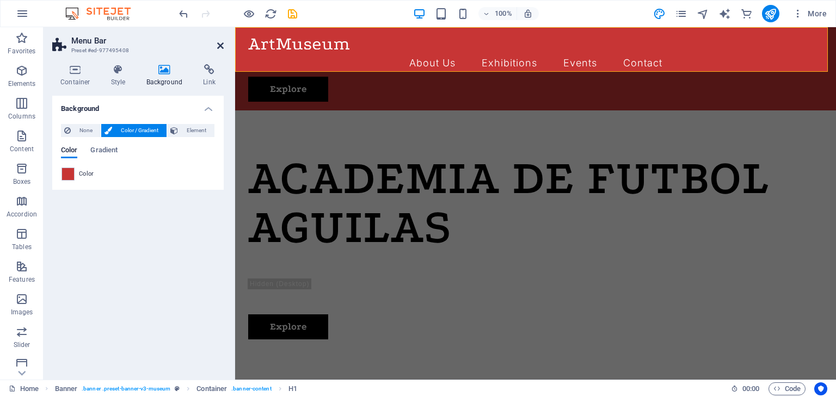
click at [222, 47] on icon at bounding box center [220, 45] width 7 height 9
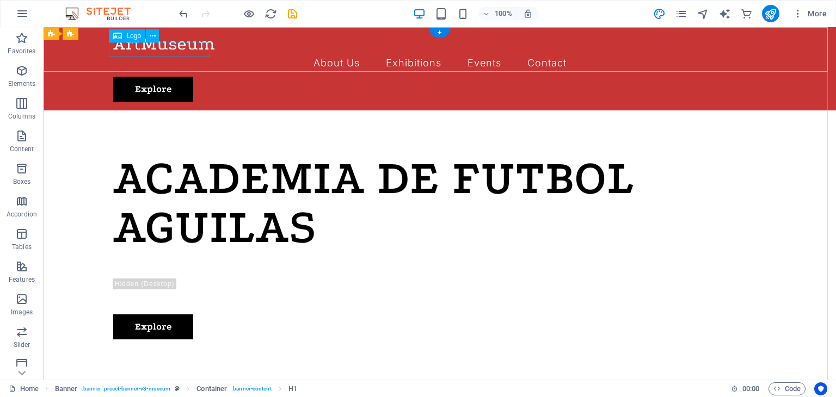
click at [167, 50] on div at bounding box center [439, 43] width 653 height 14
select select "px"
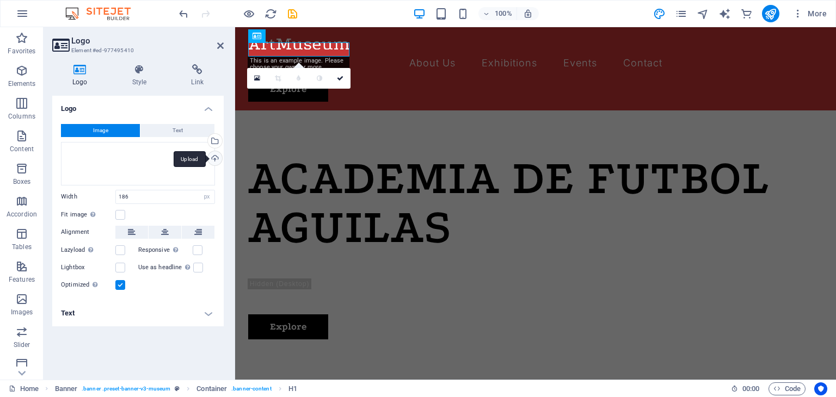
click at [218, 156] on div "Upload" at bounding box center [214, 159] width 16 height 16
click at [215, 157] on div "Upload" at bounding box center [214, 159] width 16 height 16
click at [259, 82] on link at bounding box center [257, 78] width 21 height 21
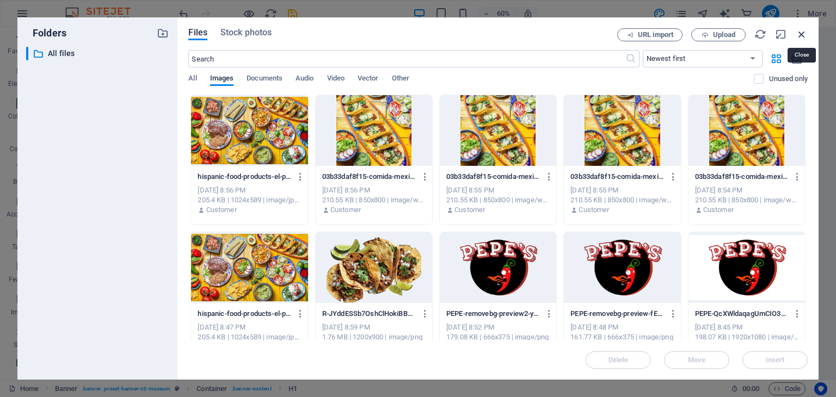
click at [801, 36] on icon "button" at bounding box center [802, 34] width 12 height 12
select select "image"
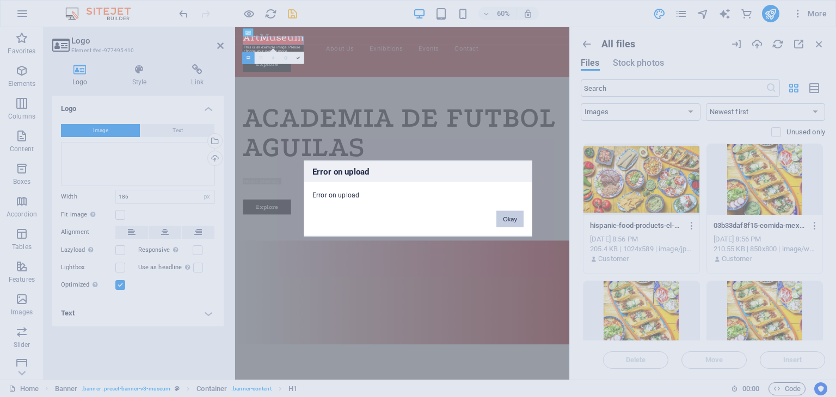
click at [509, 217] on button "Okay" at bounding box center [509, 219] width 27 height 16
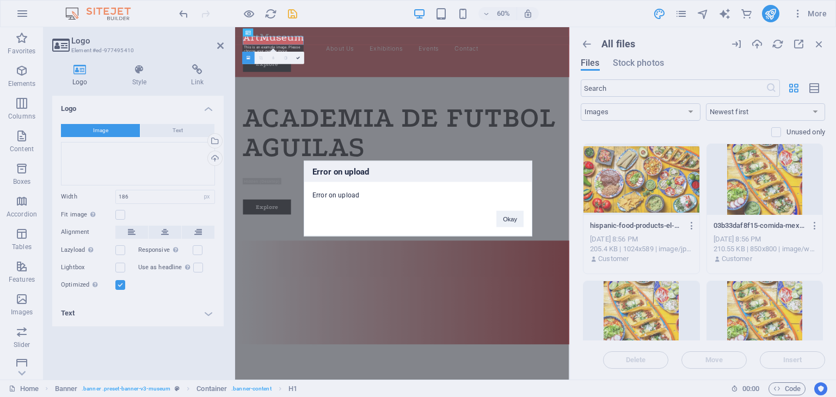
click at [221, 162] on div "Error on upload Error on upload Okay" at bounding box center [418, 198] width 836 height 397
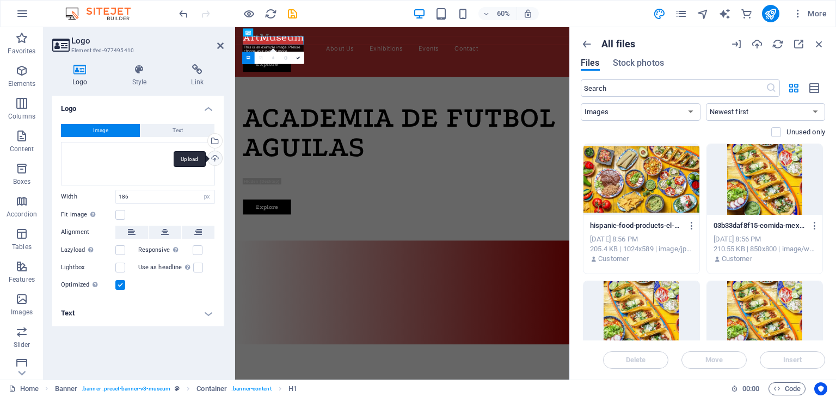
click at [214, 158] on div "Upload" at bounding box center [214, 159] width 16 height 16
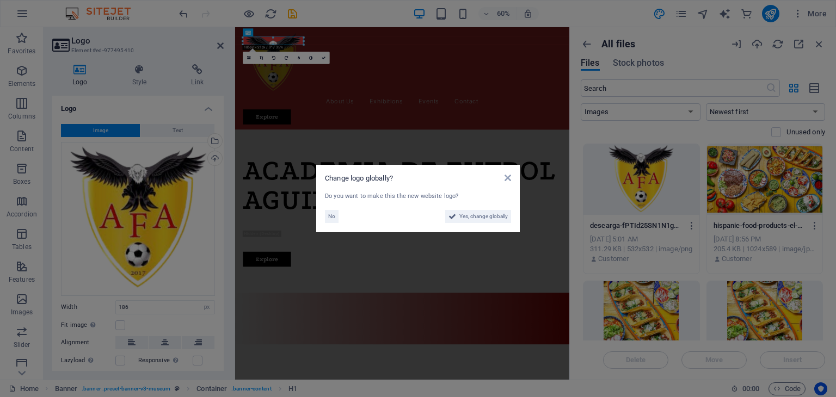
click at [116, 151] on aside "Change logo globally? Do you want to make this the new website logo? No Yes, ch…" at bounding box center [418, 198] width 836 height 397
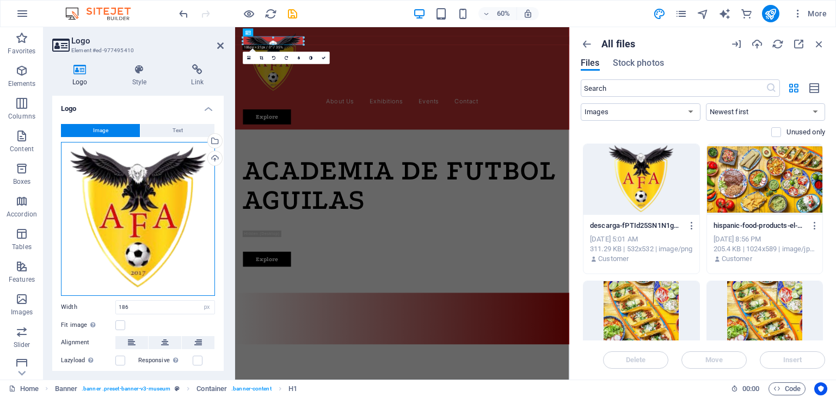
click at [116, 151] on div "Drag files here, click to choose files or select files from Files or our free s…" at bounding box center [138, 219] width 154 height 154
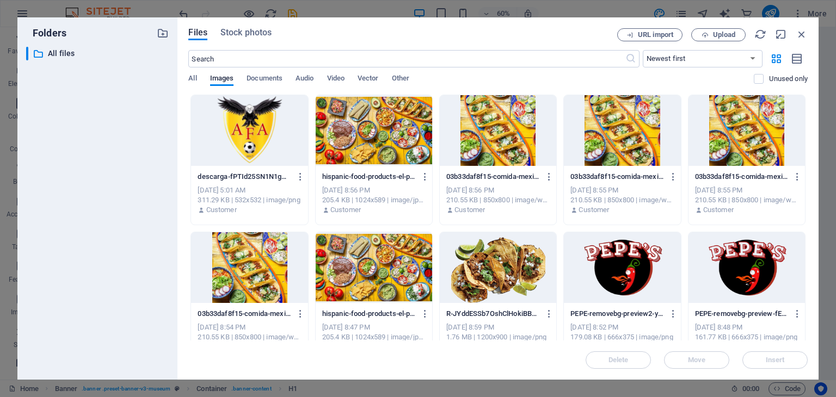
click at [259, 149] on div at bounding box center [249, 130] width 116 height 71
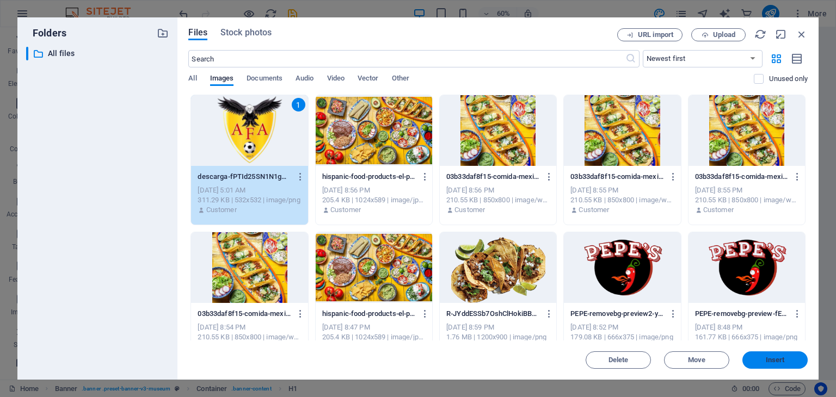
click at [762, 352] on button "Insert" at bounding box center [774, 360] width 65 height 17
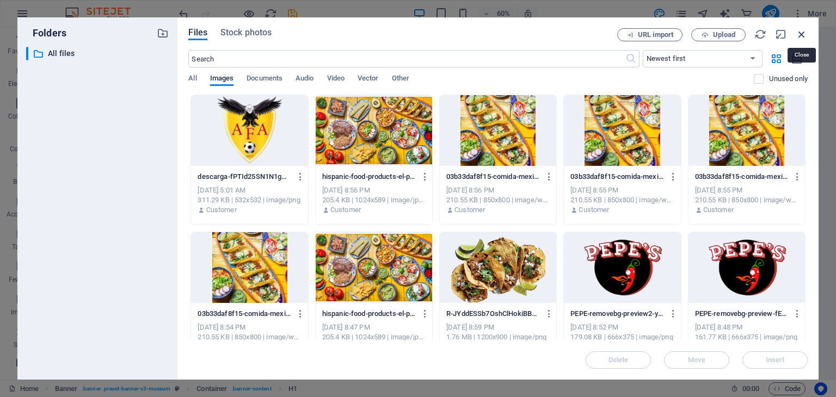
click at [802, 33] on icon "button" at bounding box center [802, 34] width 12 height 12
select select "image"
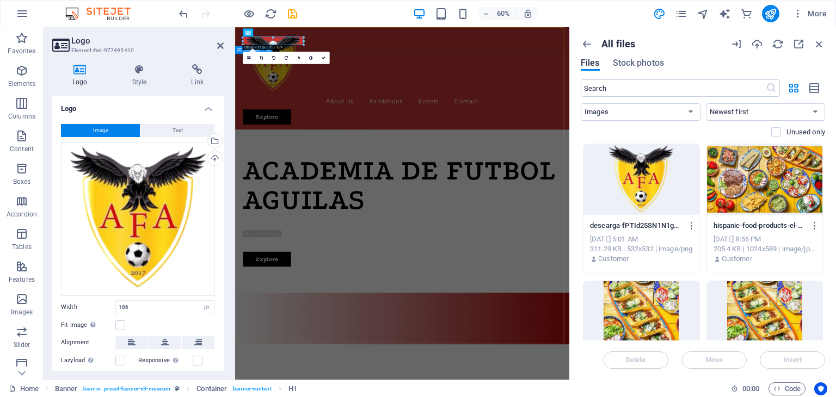
click at [455, 198] on div "ACADEMIA DE FUTBOL AGUILAS Lorem ipsum dolor sit amet, consectetur adipiscing e…" at bounding box center [513, 334] width 557 height 272
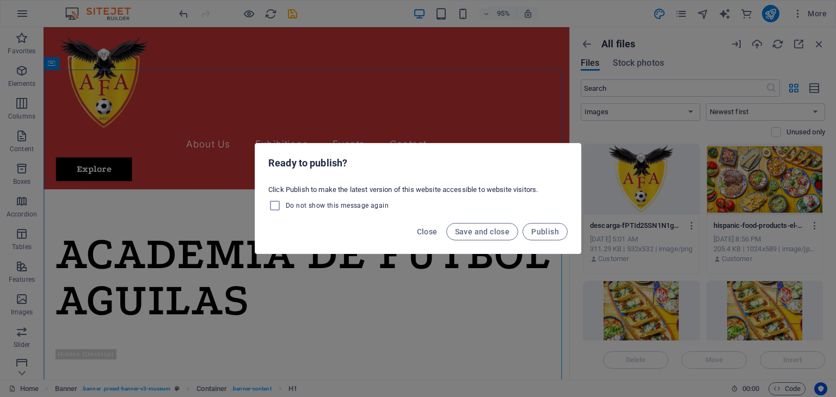
click at [428, 168] on h2 "Ready to publish?" at bounding box center [417, 163] width 299 height 13
click at [410, 122] on div "Ready to publish? Click Publish to make the latest version of this website acce…" at bounding box center [418, 198] width 836 height 397
click at [478, 229] on span "Save and close" at bounding box center [482, 232] width 55 height 9
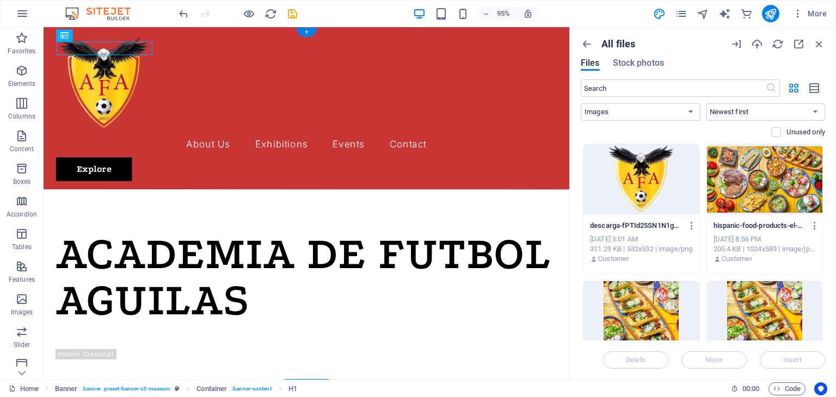
drag, startPoint x: 146, startPoint y: 65, endPoint x: 104, endPoint y: 51, distance: 44.4
click at [104, 51] on div at bounding box center [320, 86] width 527 height 101
select select "px"
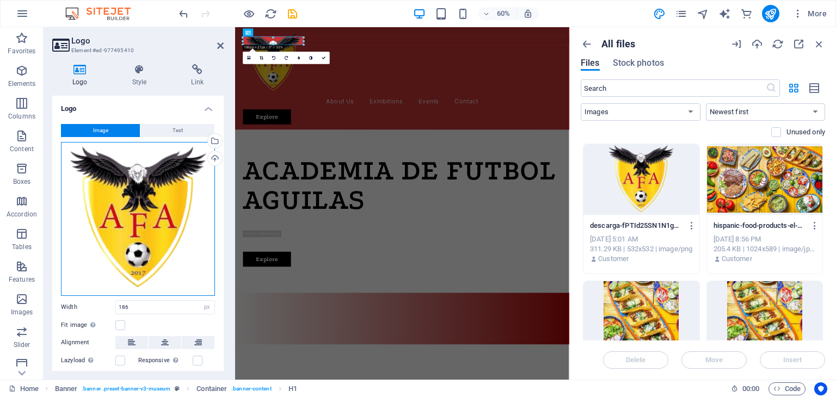
click at [125, 236] on div "Drag files here, click to choose files or select files from Files or our free s…" at bounding box center [138, 219] width 154 height 154
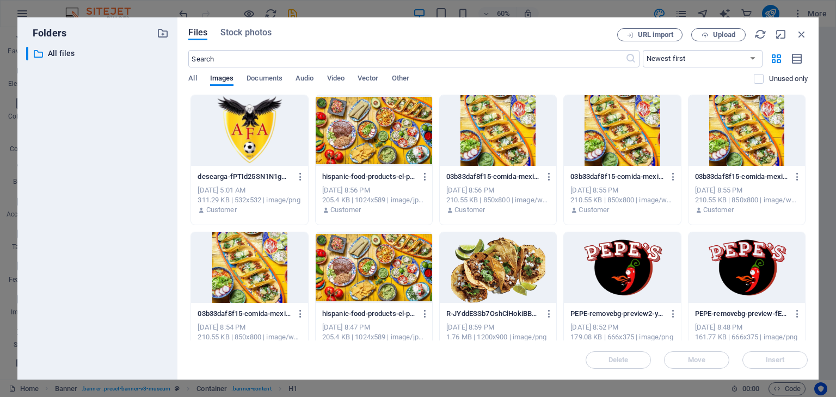
click at [249, 151] on div at bounding box center [249, 130] width 116 height 71
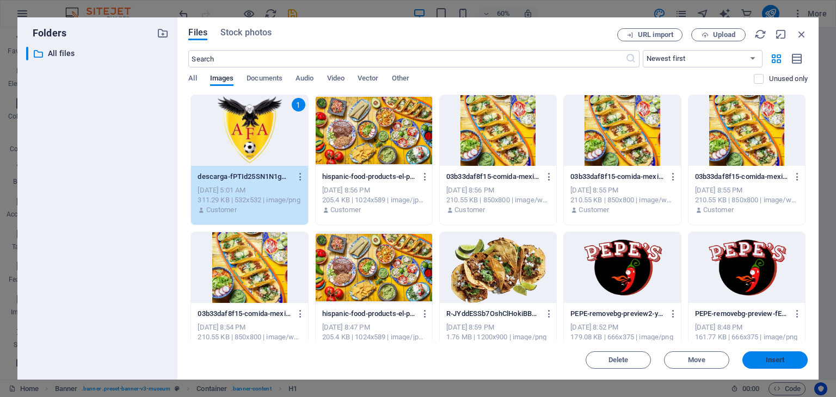
click at [764, 369] on button "Insert" at bounding box center [774, 360] width 65 height 17
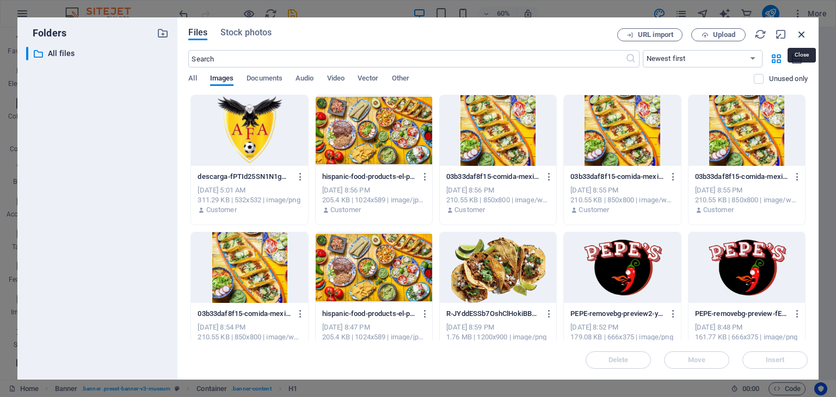
click at [797, 34] on icon "button" at bounding box center [802, 34] width 12 height 12
select select "image"
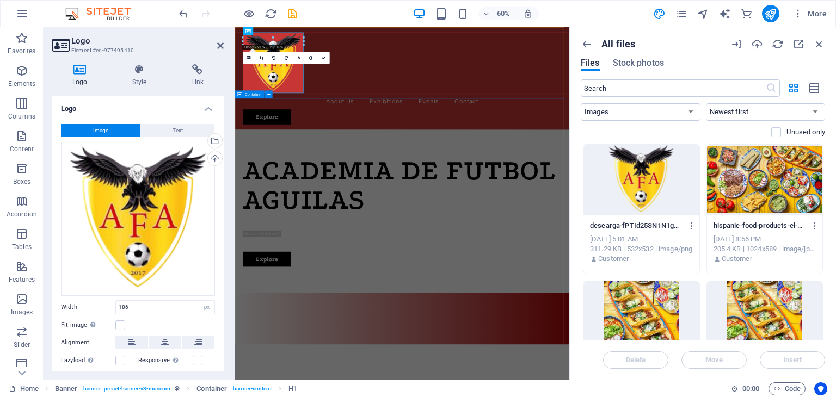
click at [579, 279] on div "ACADEMIA DE FUTBOL AGUILAS Lorem ipsum dolor sit amet, consectetur adipiscing e…" at bounding box center [513, 334] width 557 height 272
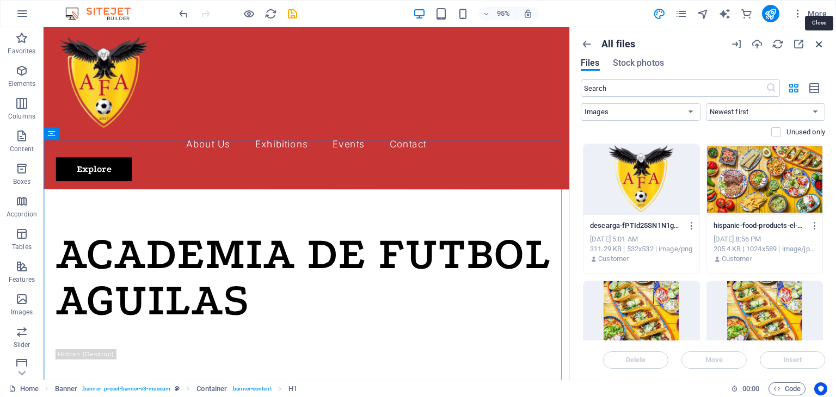
click at [816, 45] on icon "button" at bounding box center [819, 44] width 12 height 12
click at [819, 44] on icon "button" at bounding box center [819, 44] width 12 height 12
click at [94, 133] on icon at bounding box center [96, 133] width 5 height 11
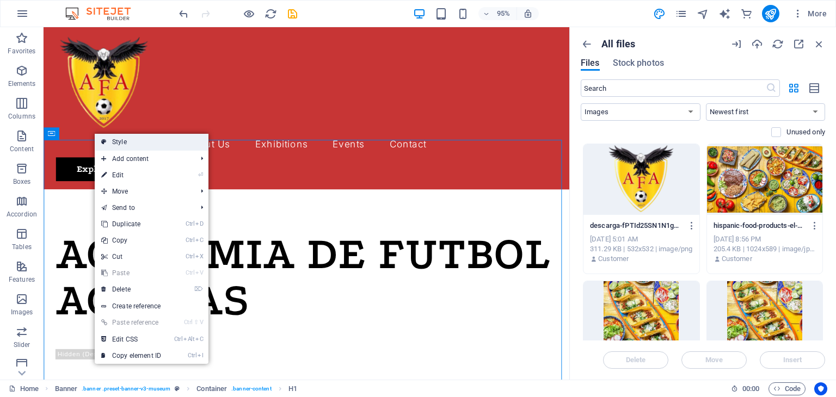
click at [120, 142] on link "Style" at bounding box center [152, 142] width 114 height 16
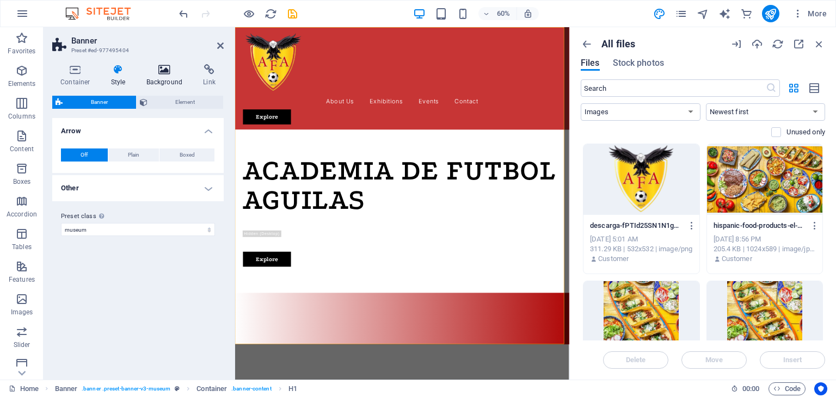
click at [161, 71] on icon at bounding box center [164, 69] width 53 height 11
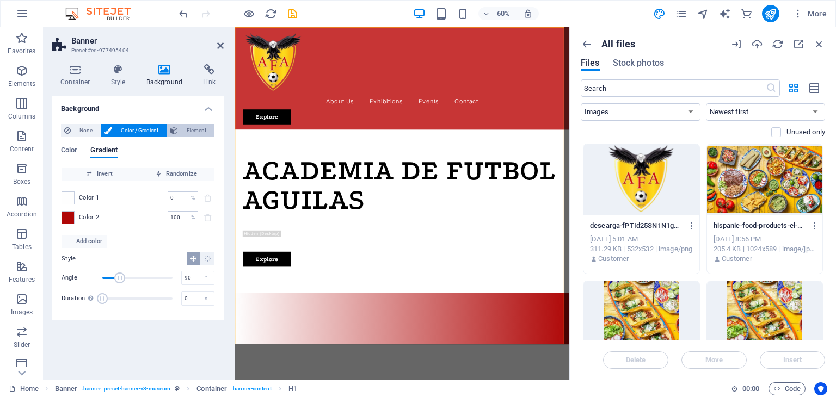
click at [176, 128] on icon at bounding box center [174, 130] width 8 height 13
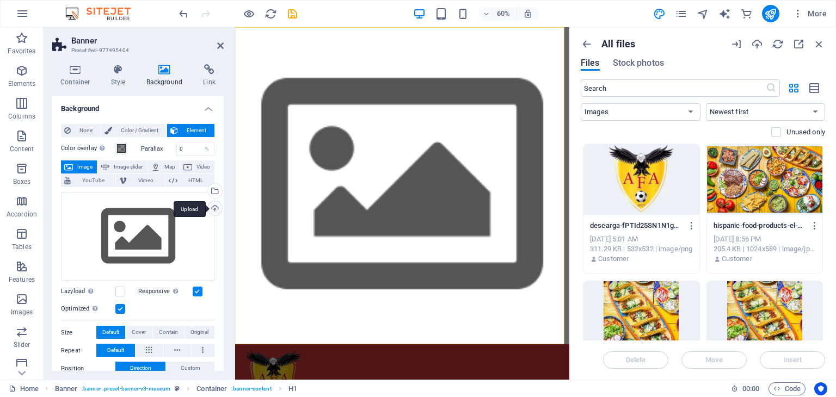
click at [208, 210] on div "Upload" at bounding box center [214, 209] width 16 height 16
click at [819, 41] on icon "button" at bounding box center [819, 44] width 12 height 12
click at [294, 17] on icon "save" at bounding box center [292, 14] width 13 height 13
